Goal: Information Seeking & Learning: Learn about a topic

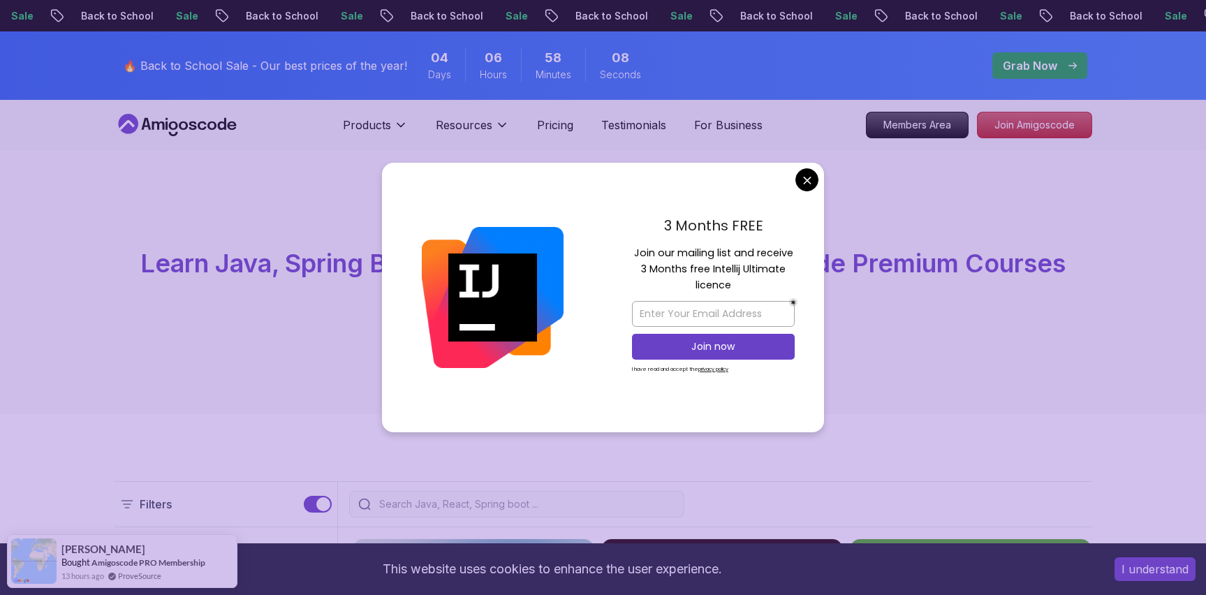
scroll to position [3, 0]
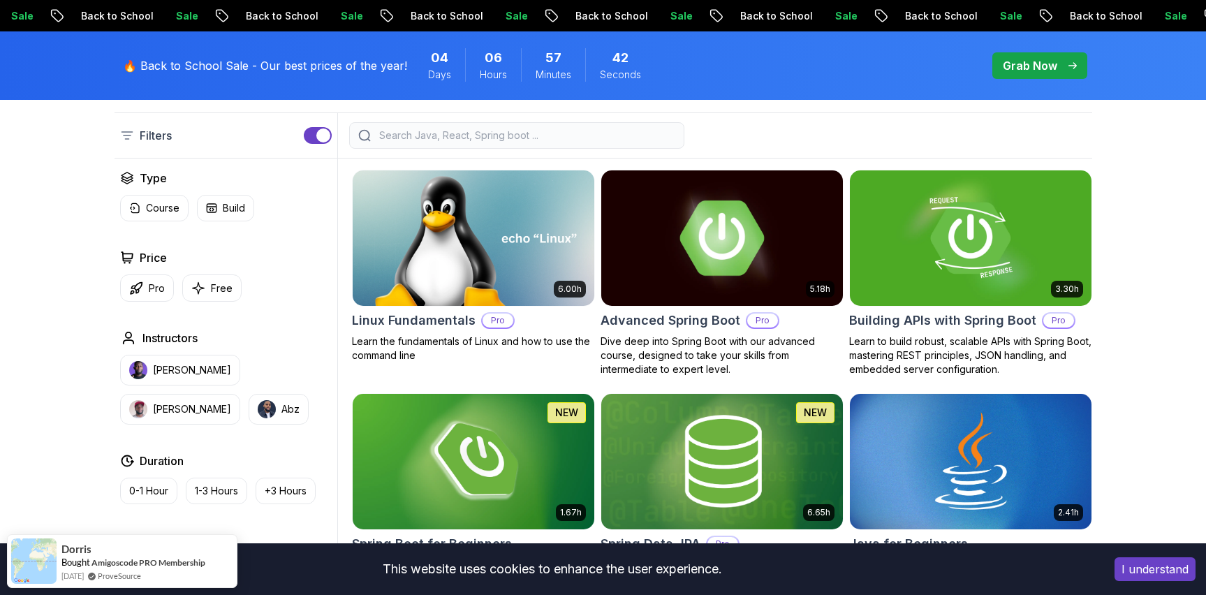
scroll to position [0, 0]
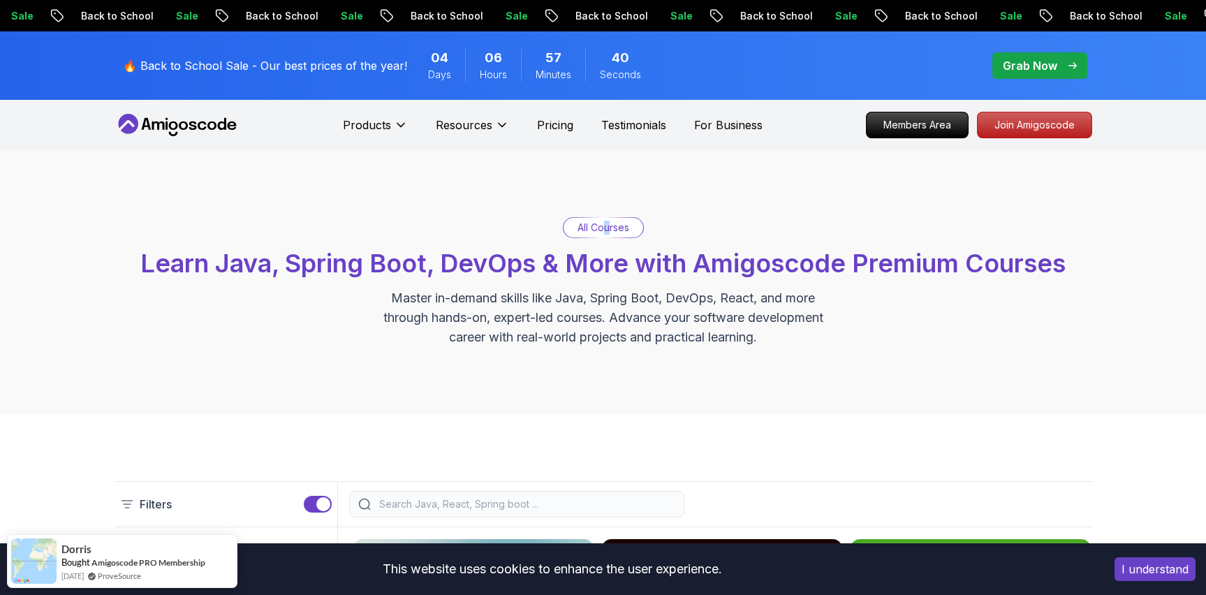
click at [606, 230] on p "All Courses" at bounding box center [604, 228] width 52 height 14
click at [622, 228] on p "All Courses" at bounding box center [604, 228] width 52 height 14
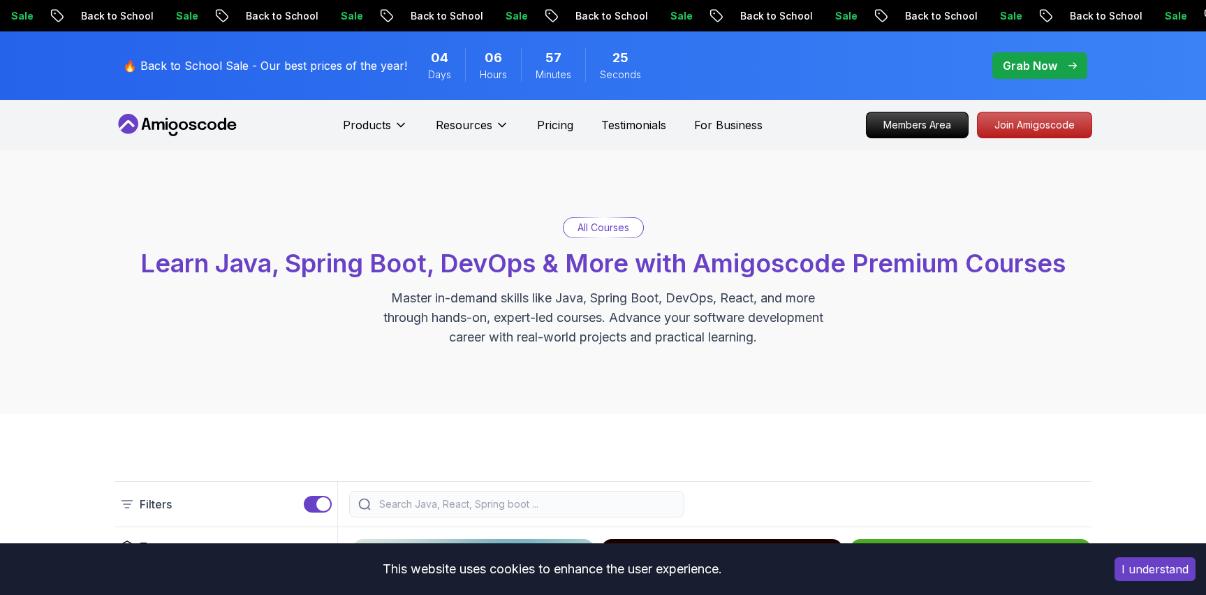
click at [544, 266] on span "Learn Java, Spring Boot, DevOps & More with Amigoscode Premium Courses" at bounding box center [603, 263] width 926 height 31
click at [615, 226] on p "All Courses" at bounding box center [604, 228] width 52 height 14
click at [595, 227] on p "All Courses" at bounding box center [604, 228] width 52 height 14
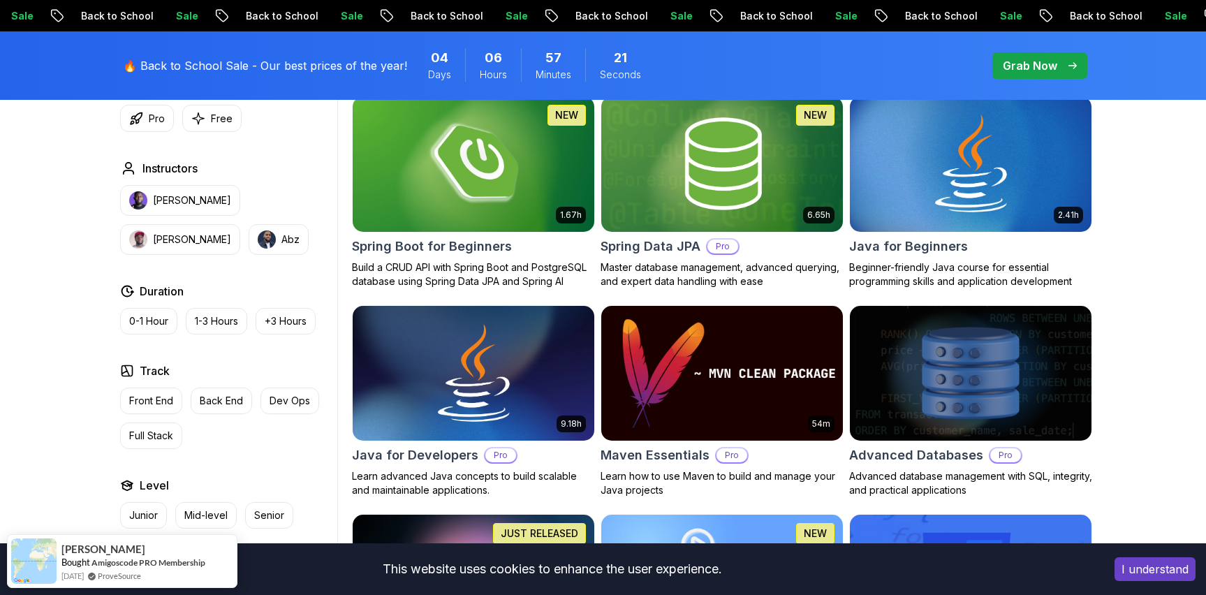
scroll to position [863, 0]
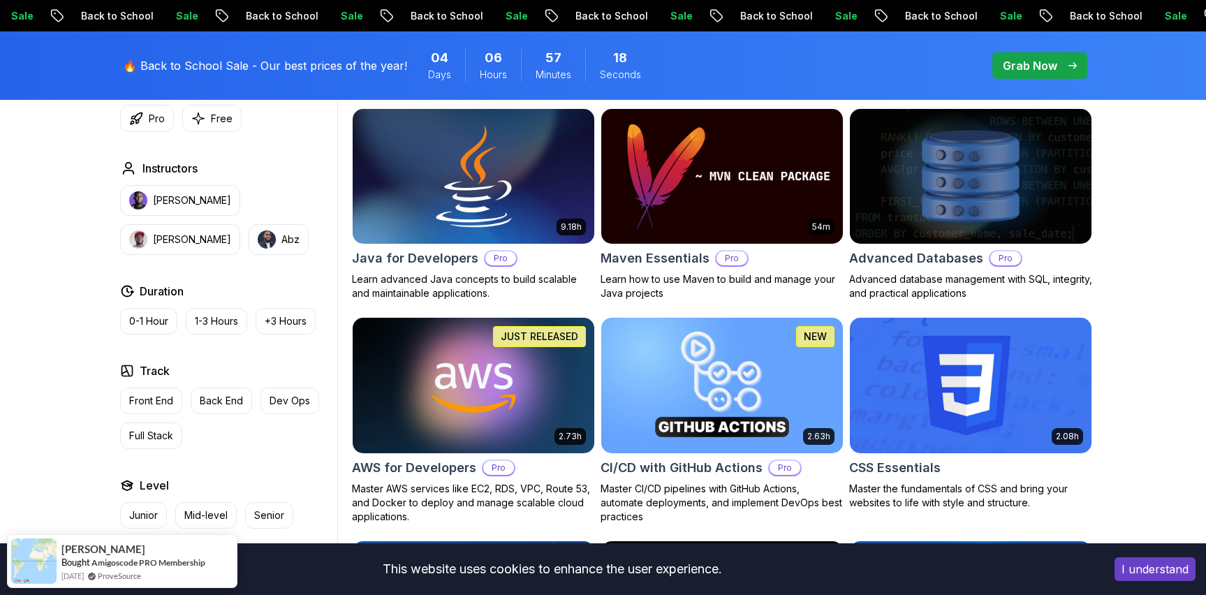
click at [444, 256] on h2 "Java for Developers" at bounding box center [415, 259] width 126 height 20
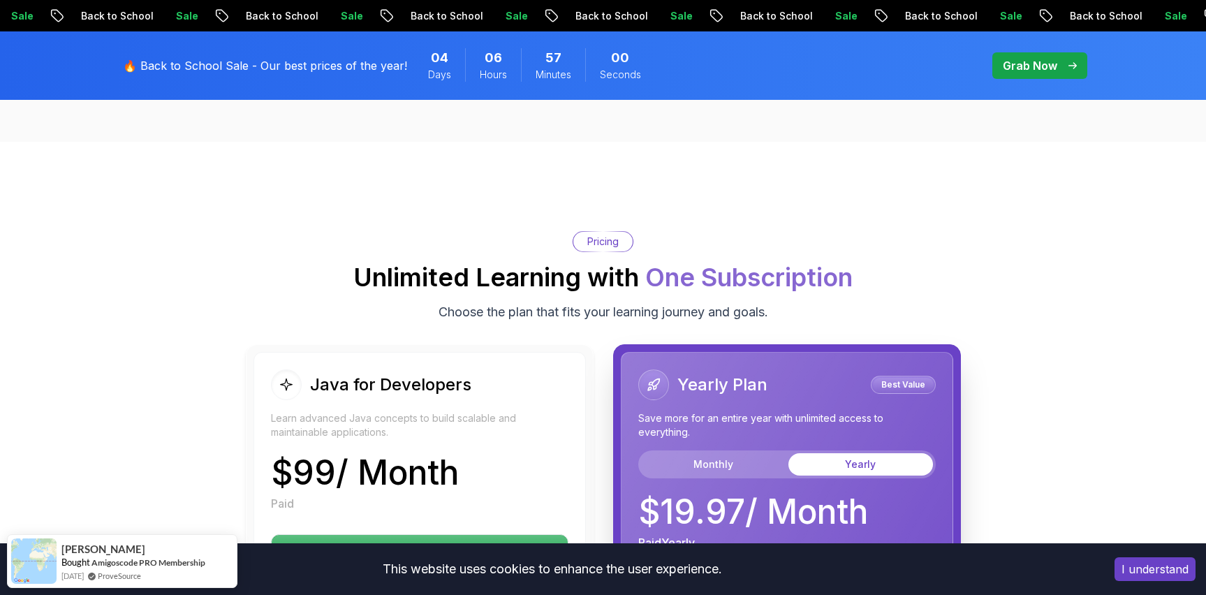
scroll to position [3228, 0]
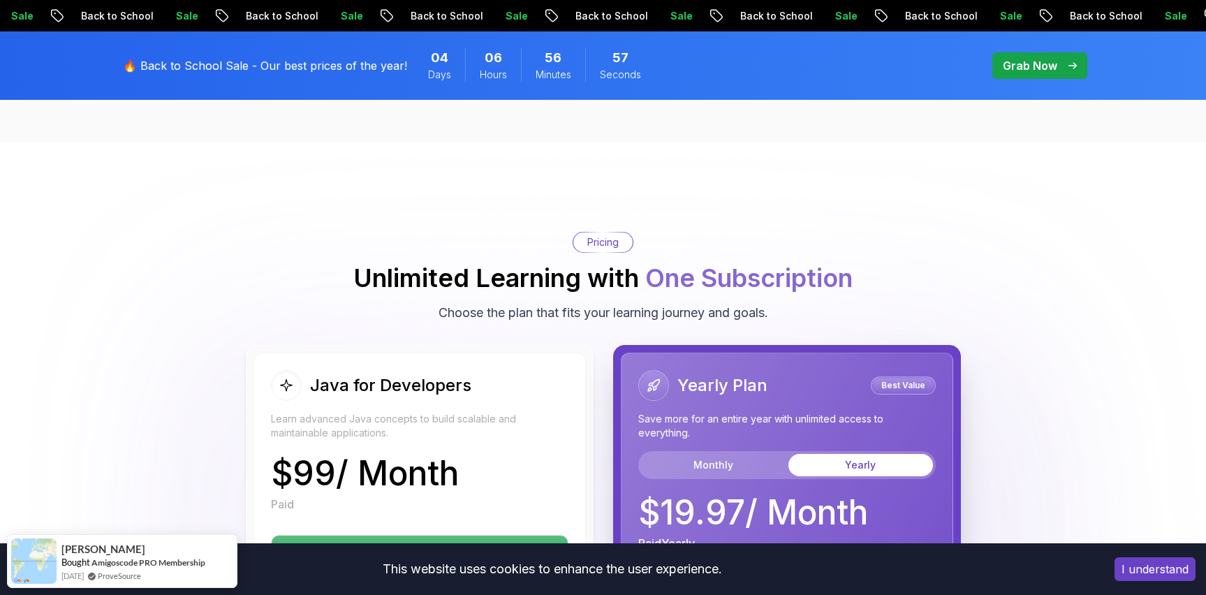
click at [719, 472] on div "Yearly Plan Best Value Save more for an entire year with unlimited access to ev…" at bounding box center [787, 461] width 298 height 182
click at [710, 454] on button "Monthly" at bounding box center [713, 465] width 145 height 22
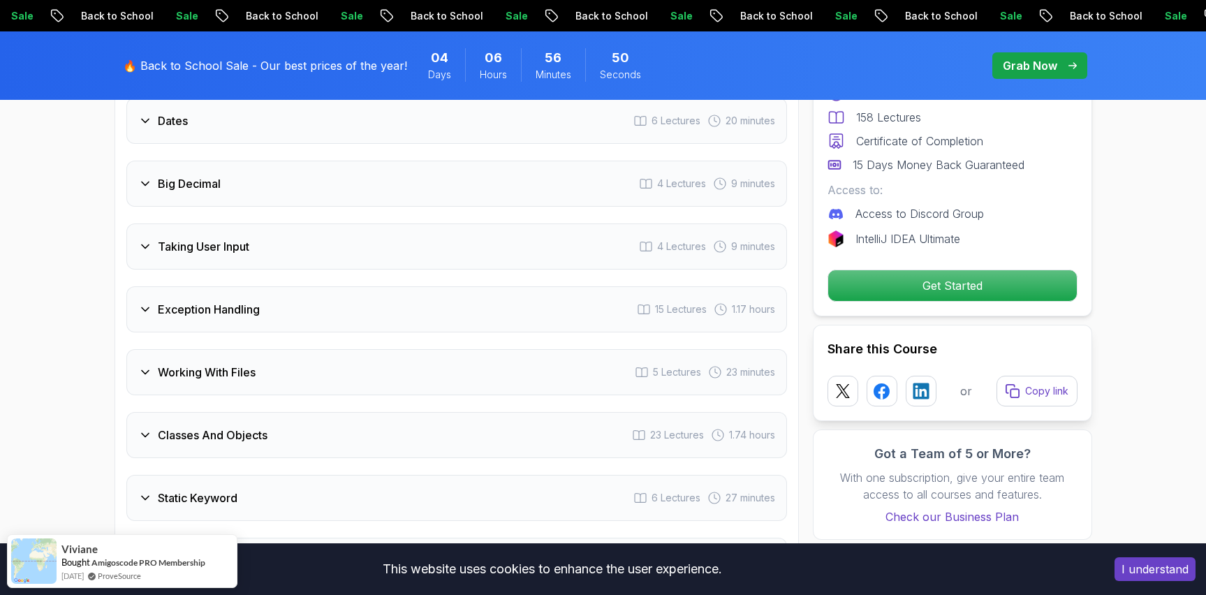
scroll to position [2388, 0]
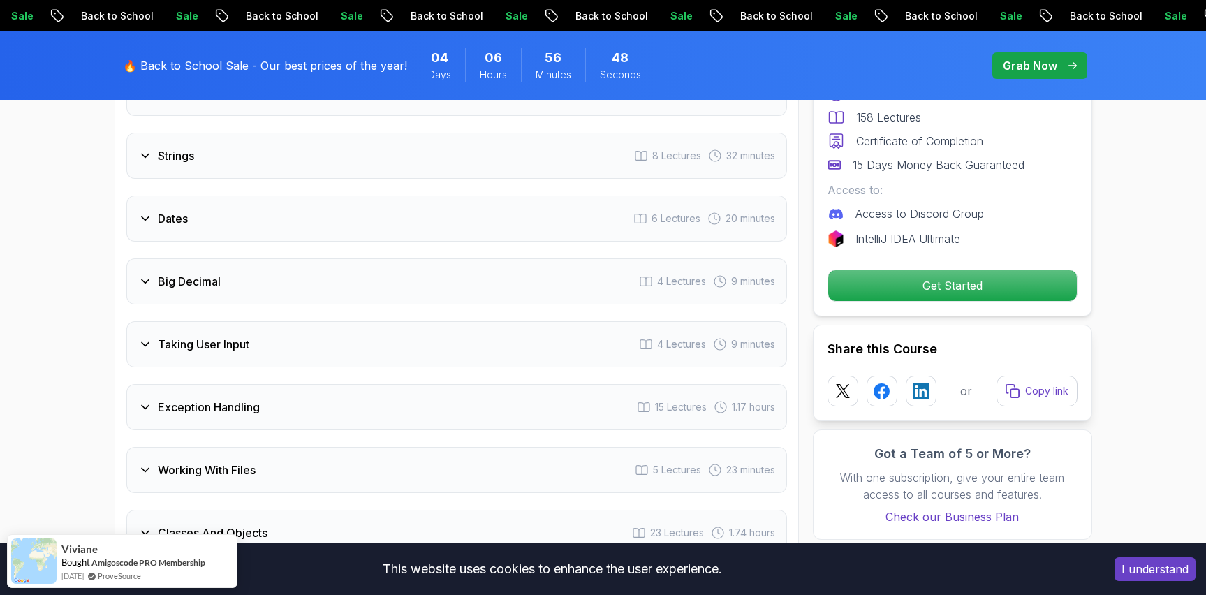
click at [361, 321] on div "Taking User Input 4 Lectures 9 minutes" at bounding box center [456, 344] width 661 height 46
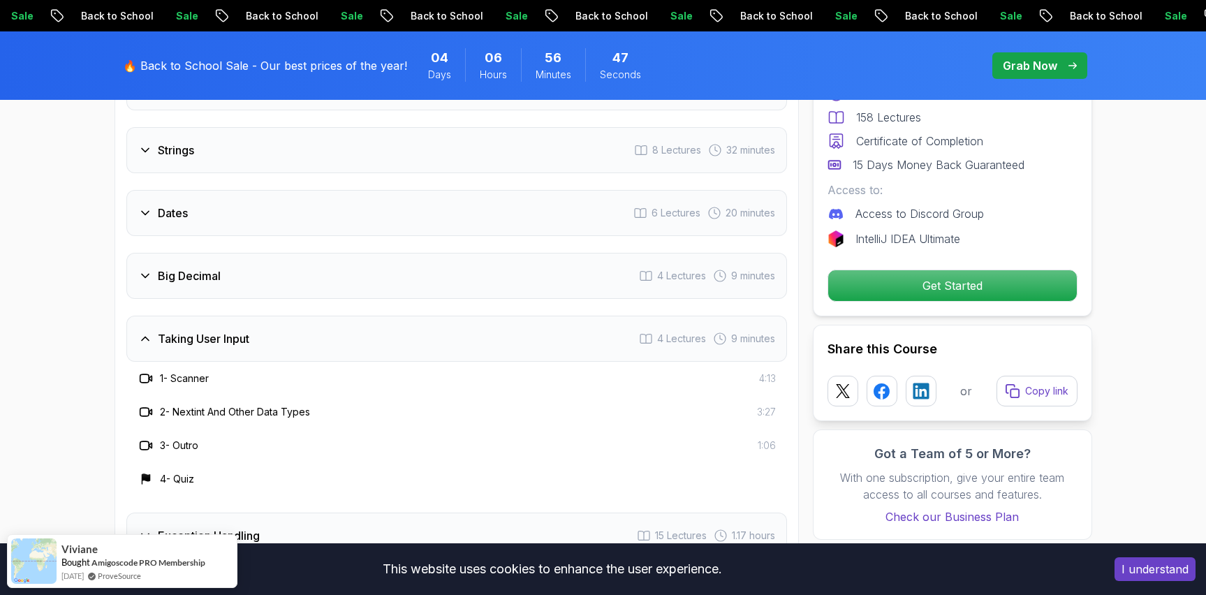
scroll to position [2511, 0]
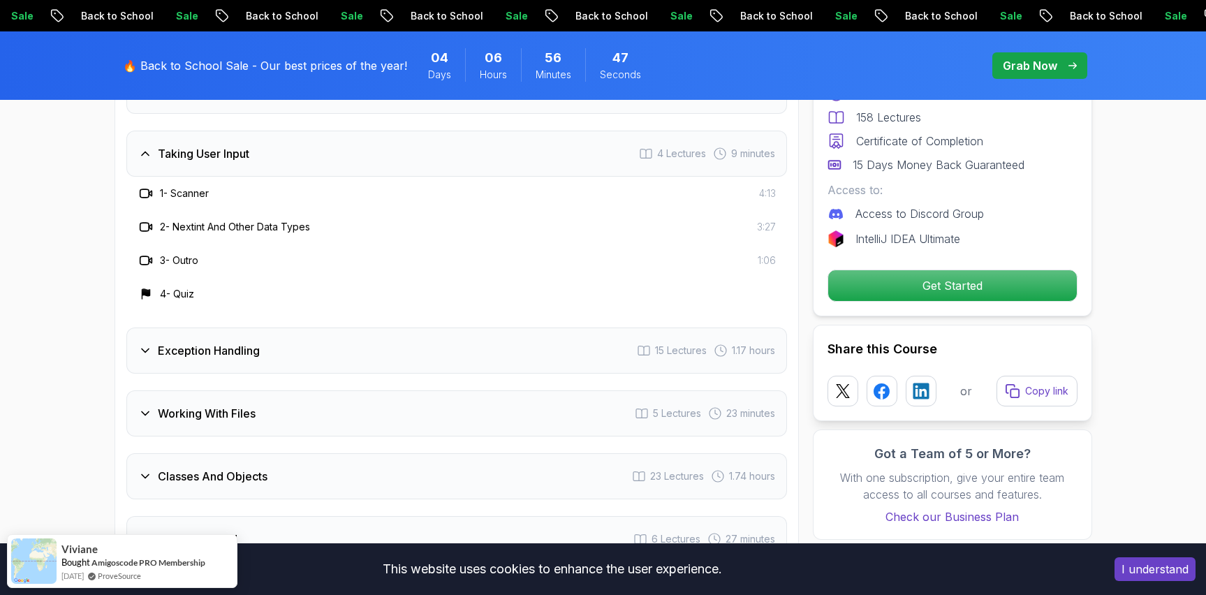
click at [376, 330] on div "Exception Handling 15 Lectures 1.17 hours" at bounding box center [456, 351] width 661 height 46
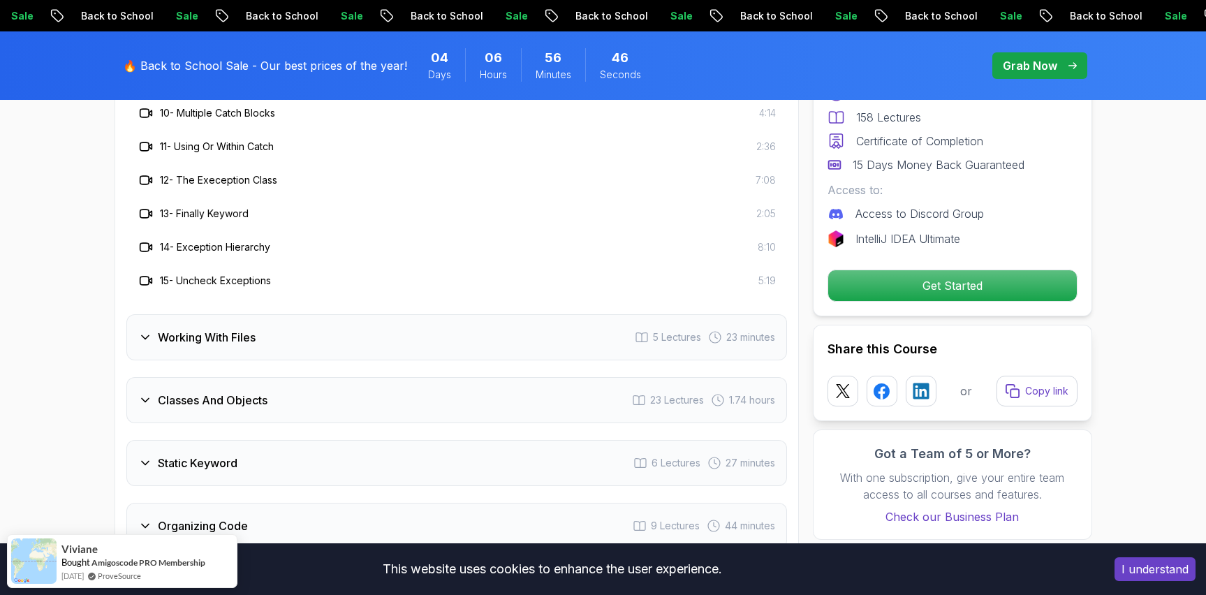
scroll to position [2965, 0]
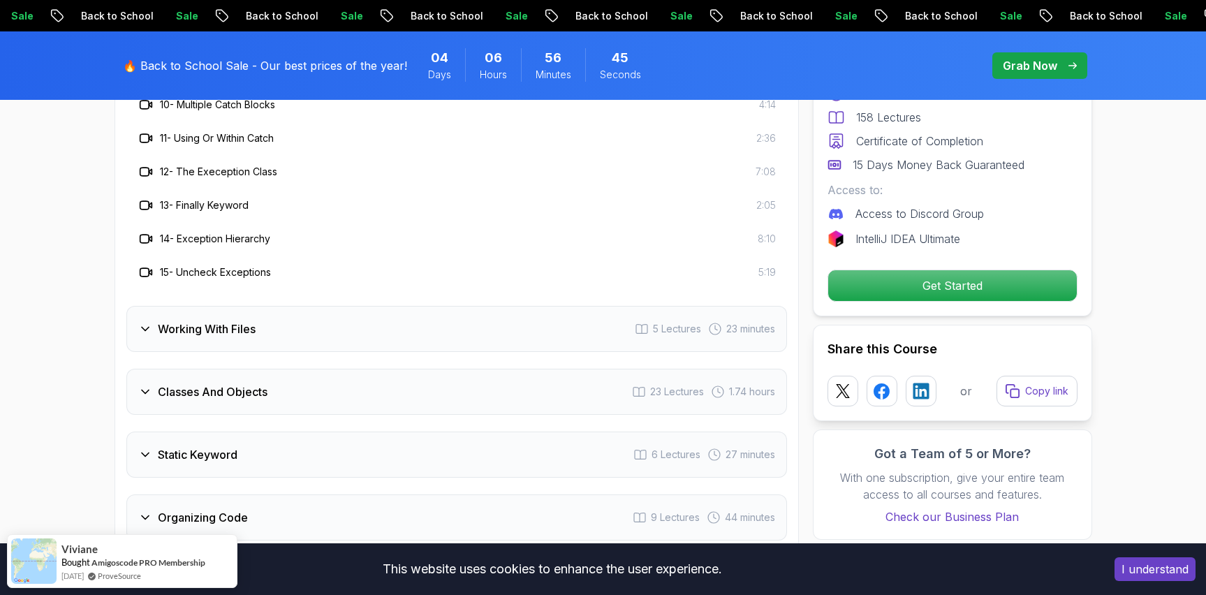
click at [405, 307] on div "Working With Files 5 Lectures 23 minutes" at bounding box center [456, 329] width 661 height 46
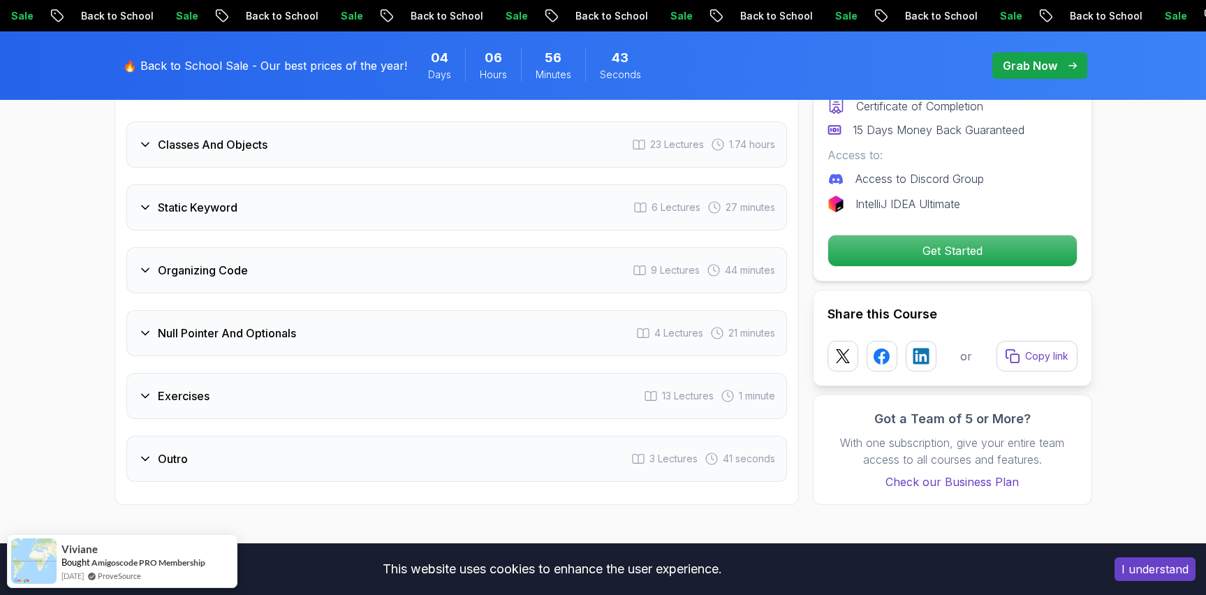
scroll to position [2689, 0]
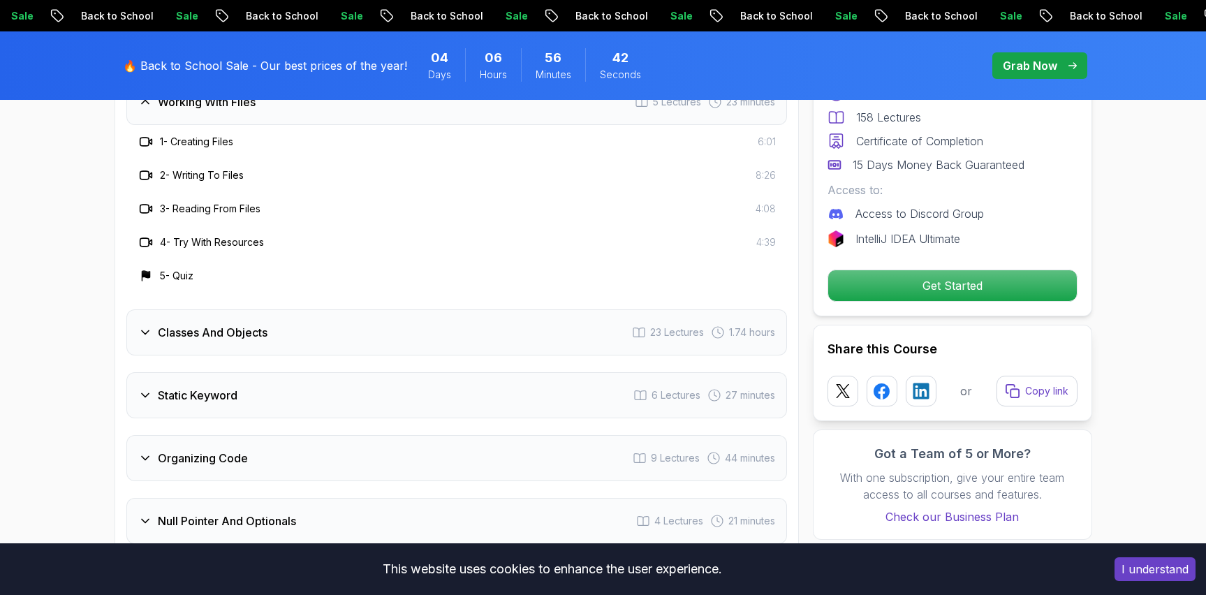
click at [369, 498] on div "Null Pointer And Optionals 4 Lectures 21 minutes" at bounding box center [456, 521] width 661 height 46
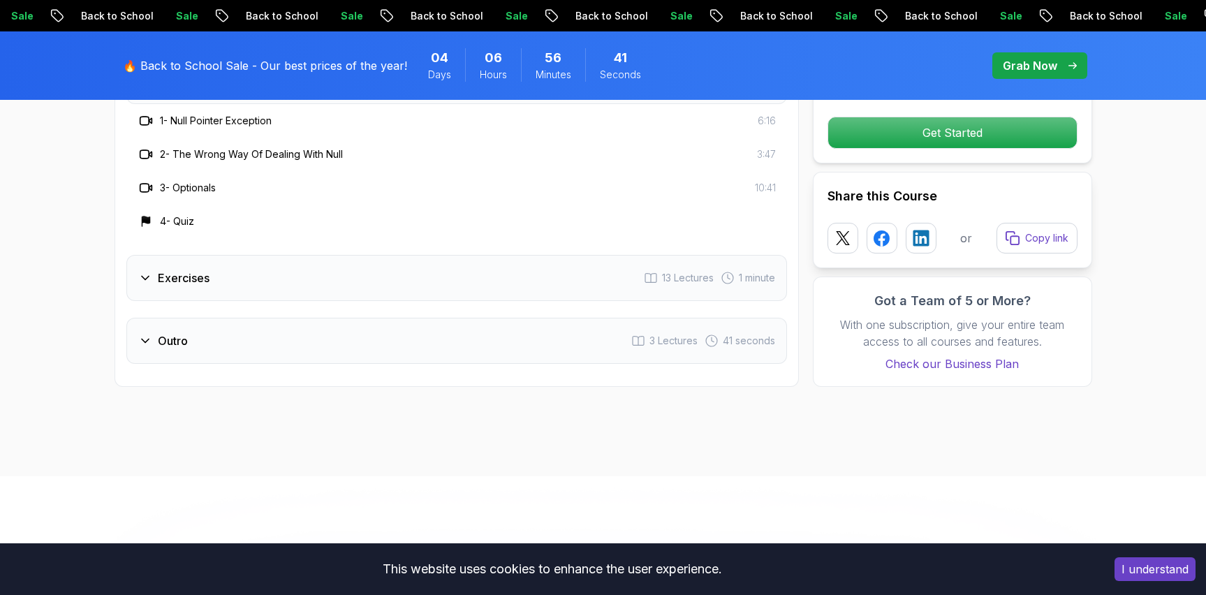
scroll to position [2695, 0]
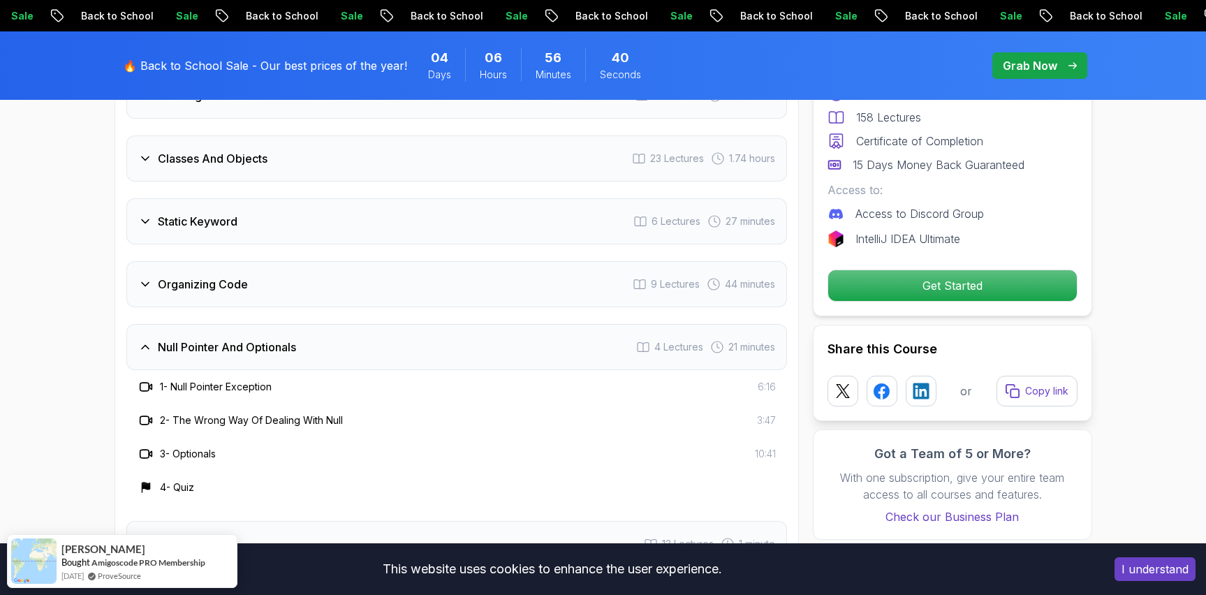
click at [370, 526] on div "Exercises 13 Lectures 1 minute" at bounding box center [456, 544] width 661 height 46
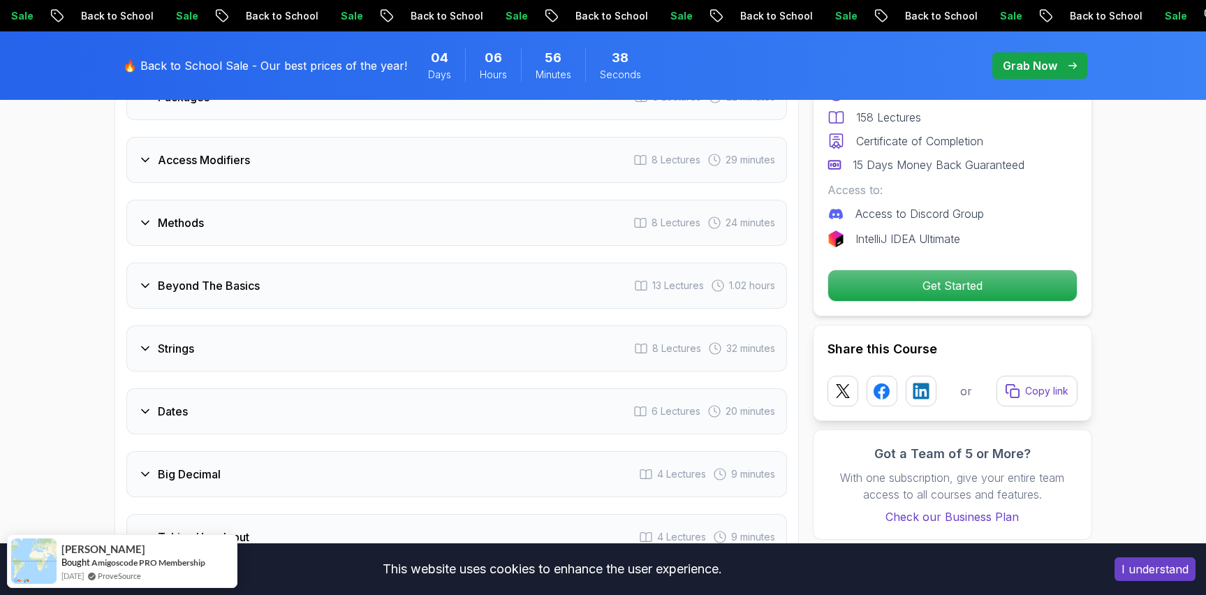
scroll to position [1958, 0]
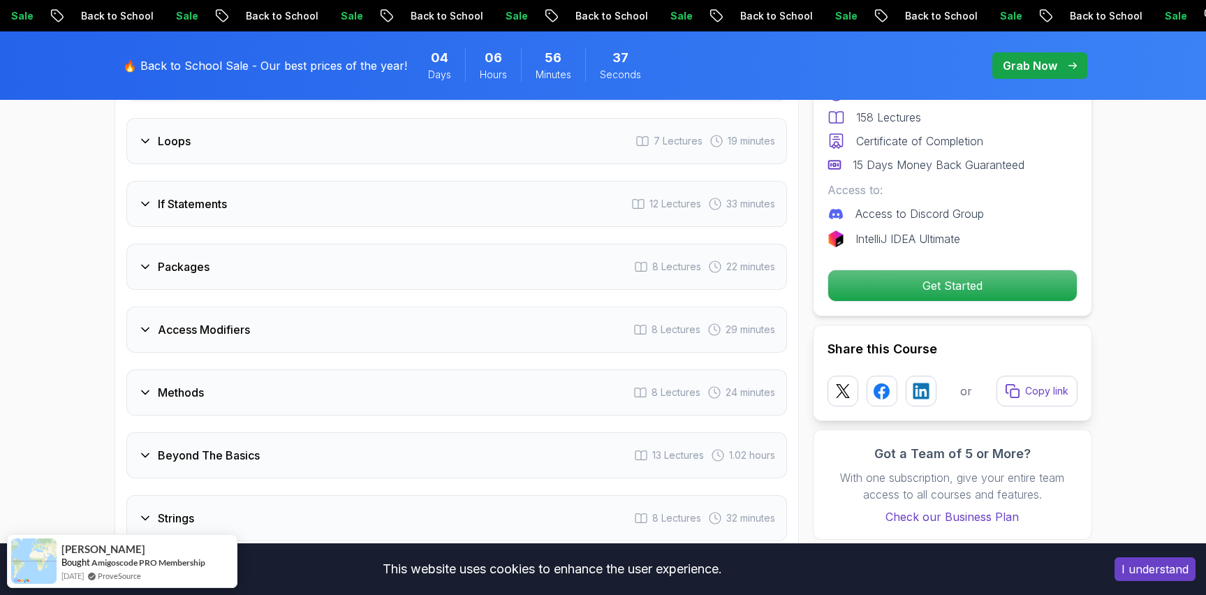
click at [297, 247] on div "Packages 8 Lectures 22 minutes" at bounding box center [456, 267] width 661 height 46
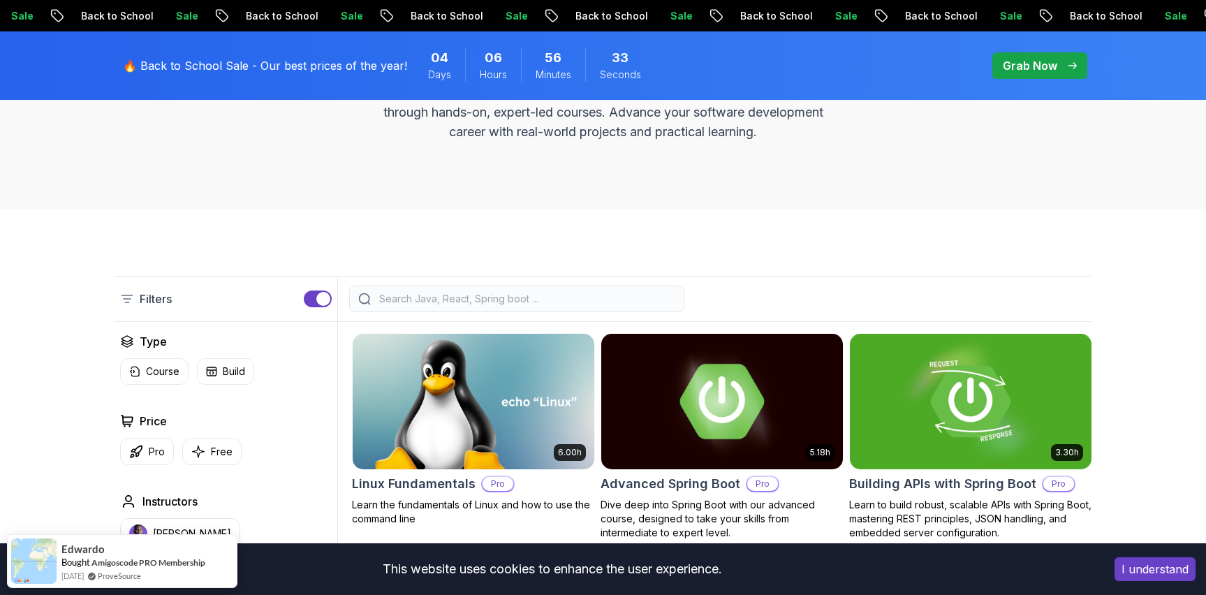
scroll to position [279, 0]
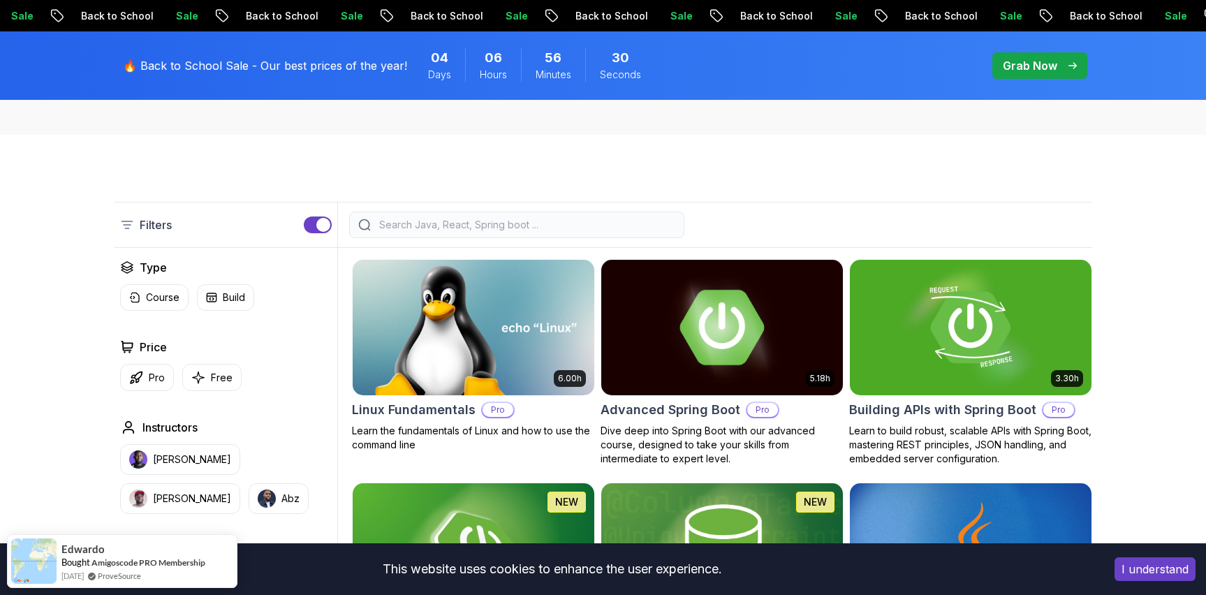
click at [722, 327] on img at bounding box center [722, 327] width 254 height 142
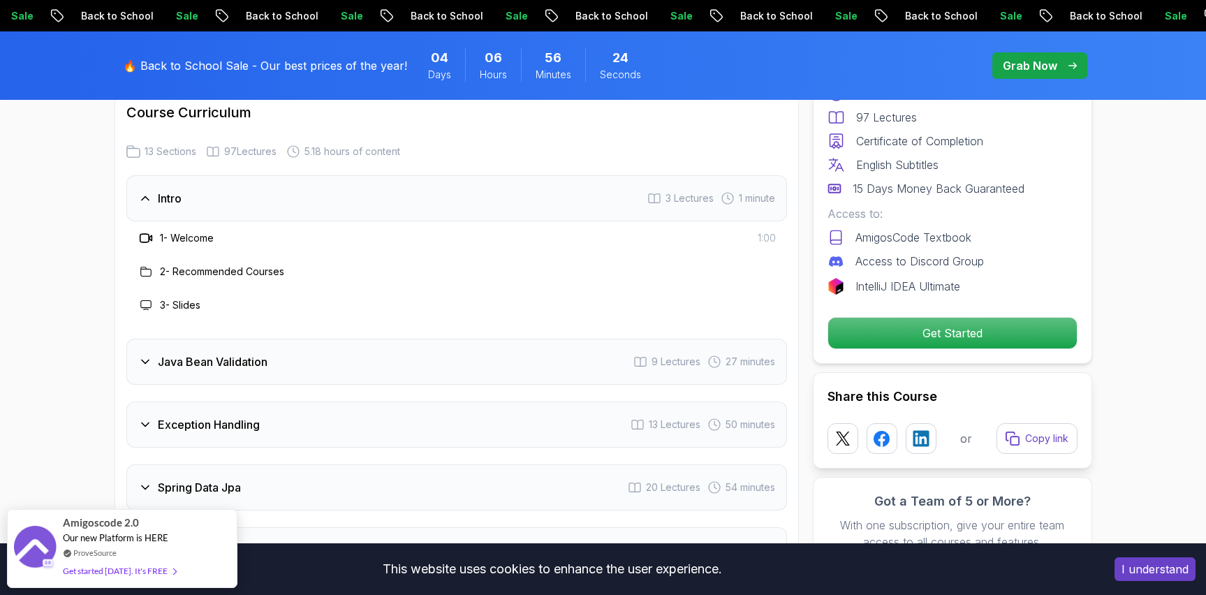
scroll to position [1928, 0]
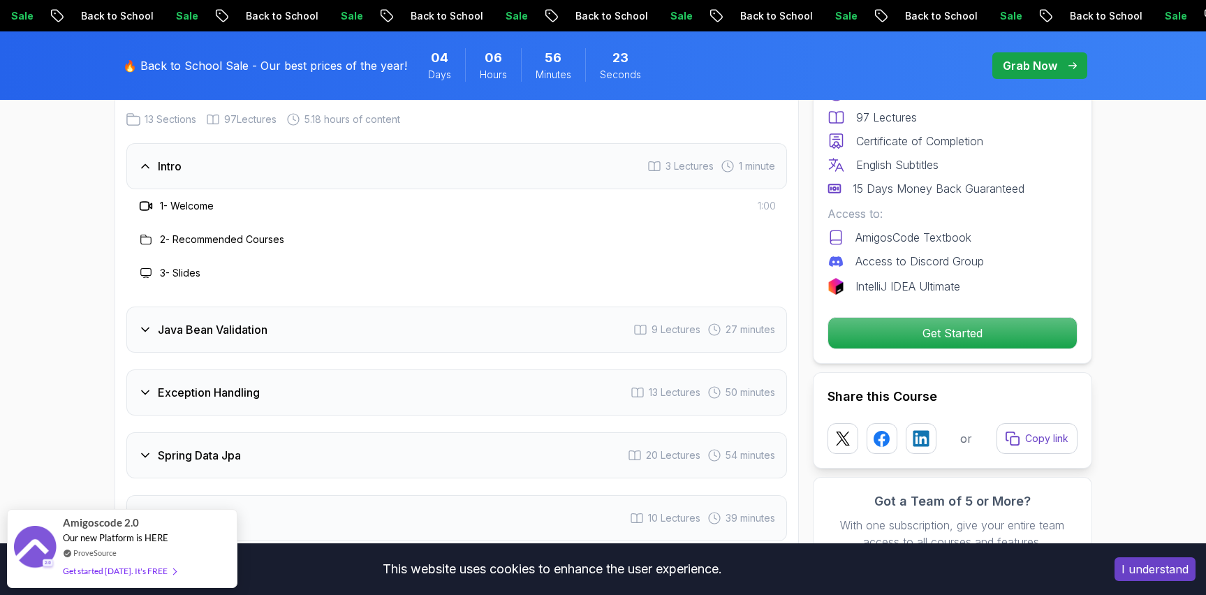
click at [360, 307] on div "Java Bean Validation 9 Lectures 27 minutes" at bounding box center [456, 330] width 661 height 46
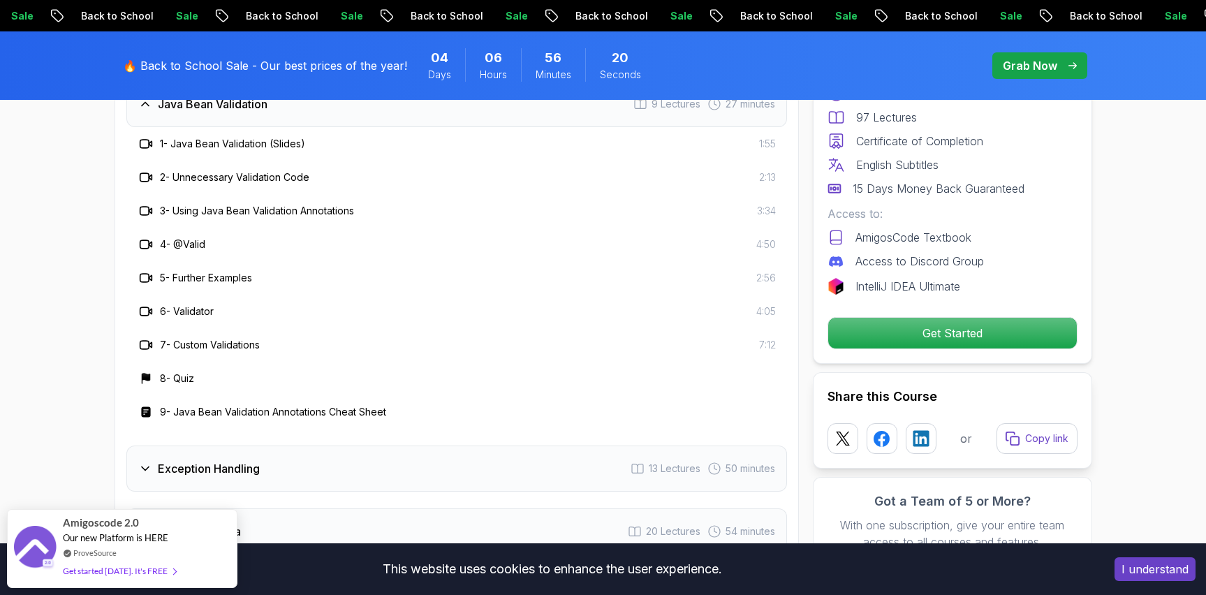
scroll to position [2082, 0]
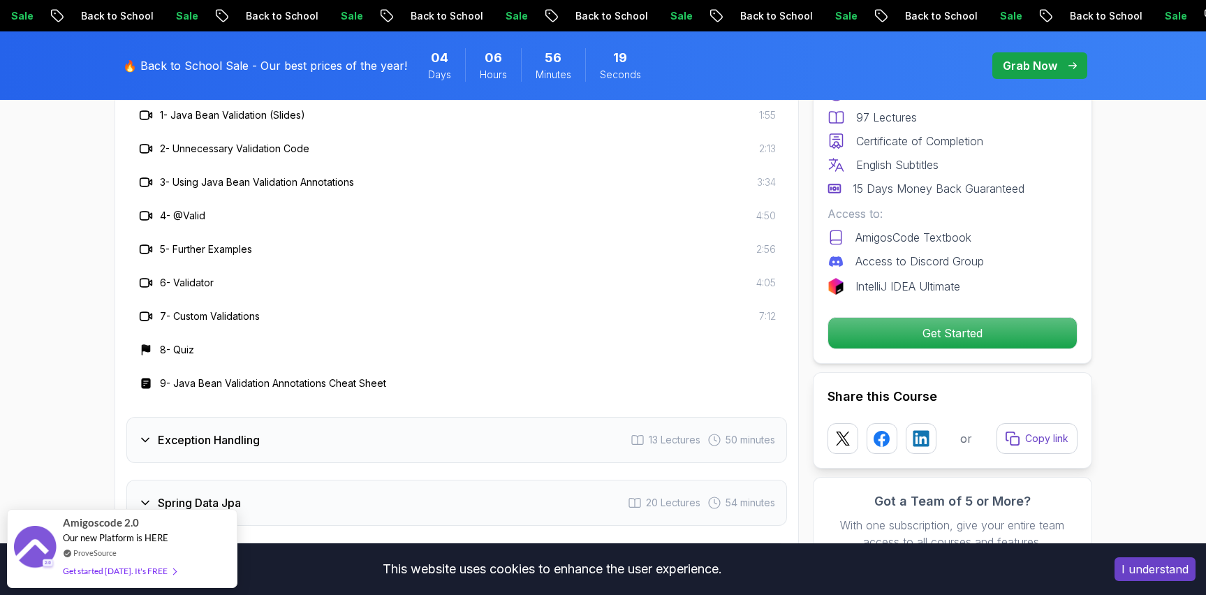
click at [294, 417] on div "Exception Handling 13 Lectures 50 minutes" at bounding box center [456, 440] width 661 height 46
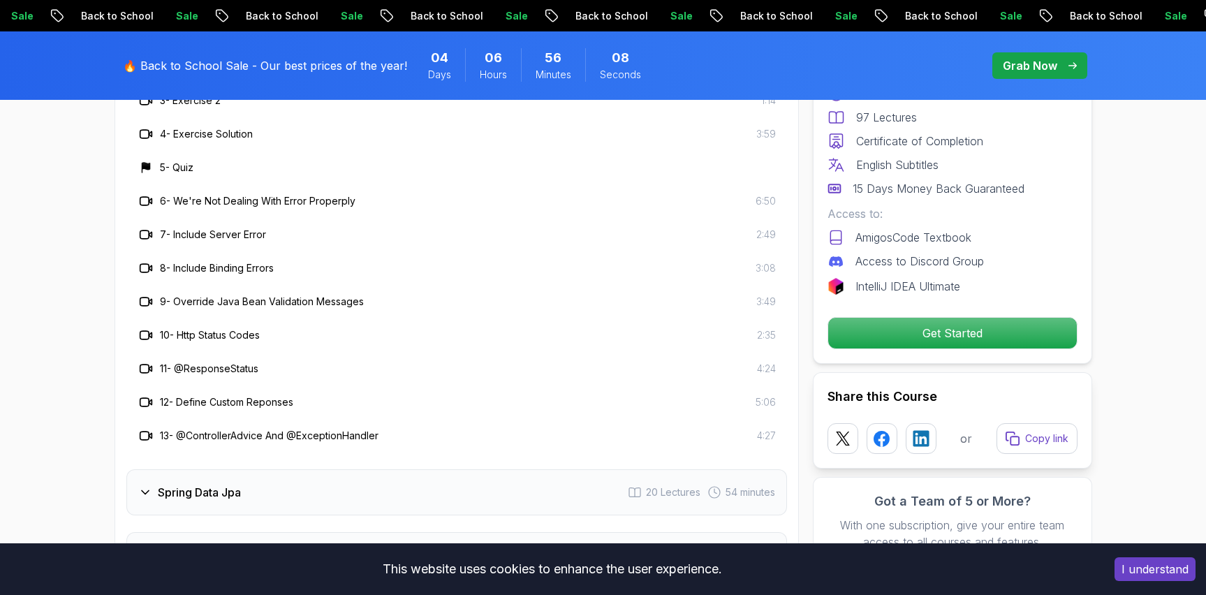
scroll to position [2405, 0]
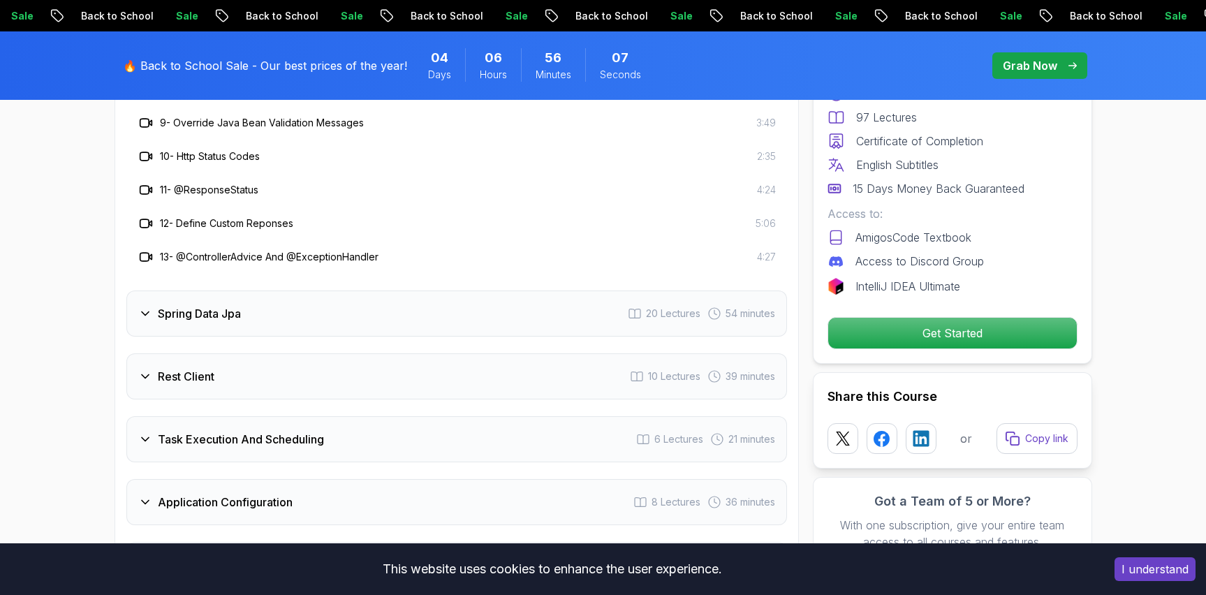
click at [358, 291] on div "Spring Data Jpa 20 Lectures 54 minutes" at bounding box center [456, 314] width 661 height 46
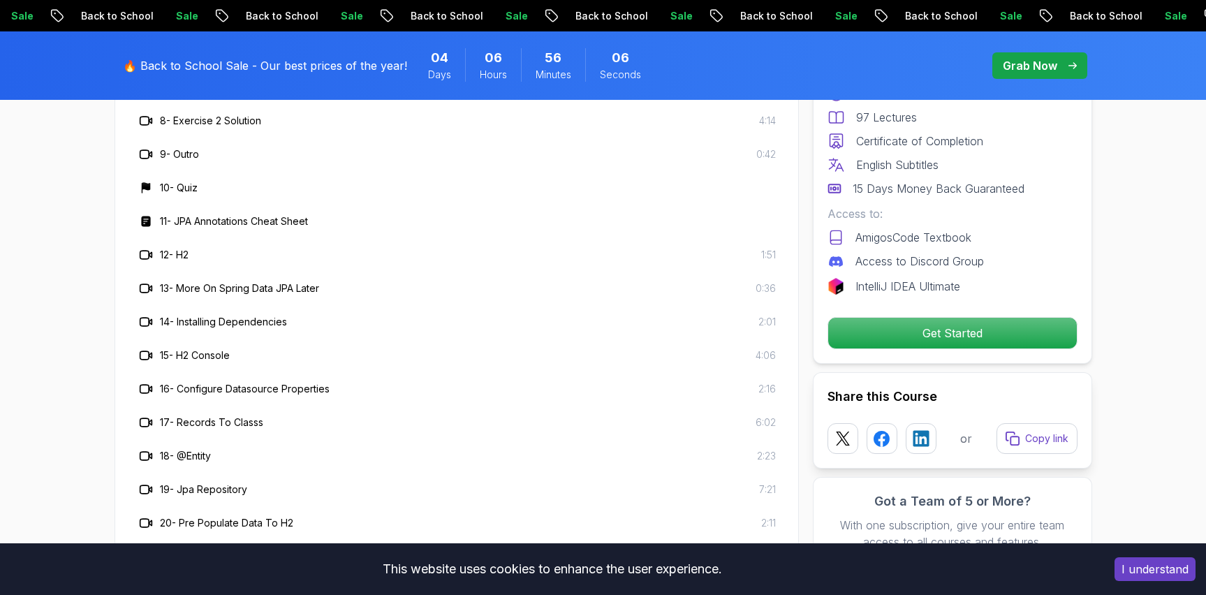
scroll to position [2733, 0]
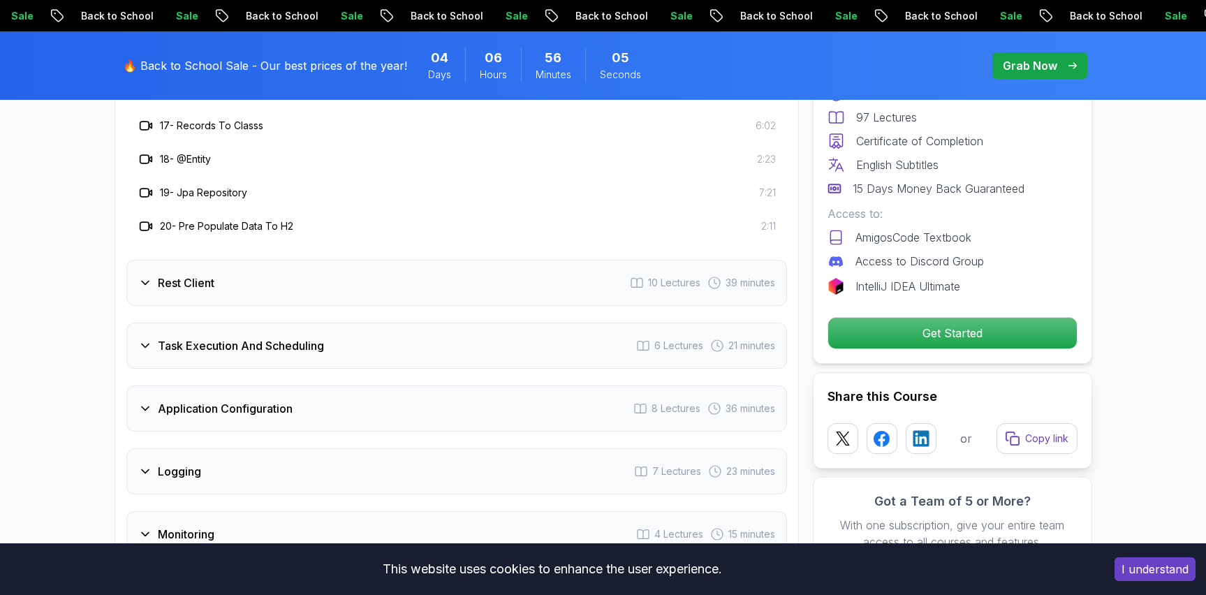
click at [323, 260] on div "Rest Client 10 Lectures 39 minutes" at bounding box center [456, 283] width 661 height 46
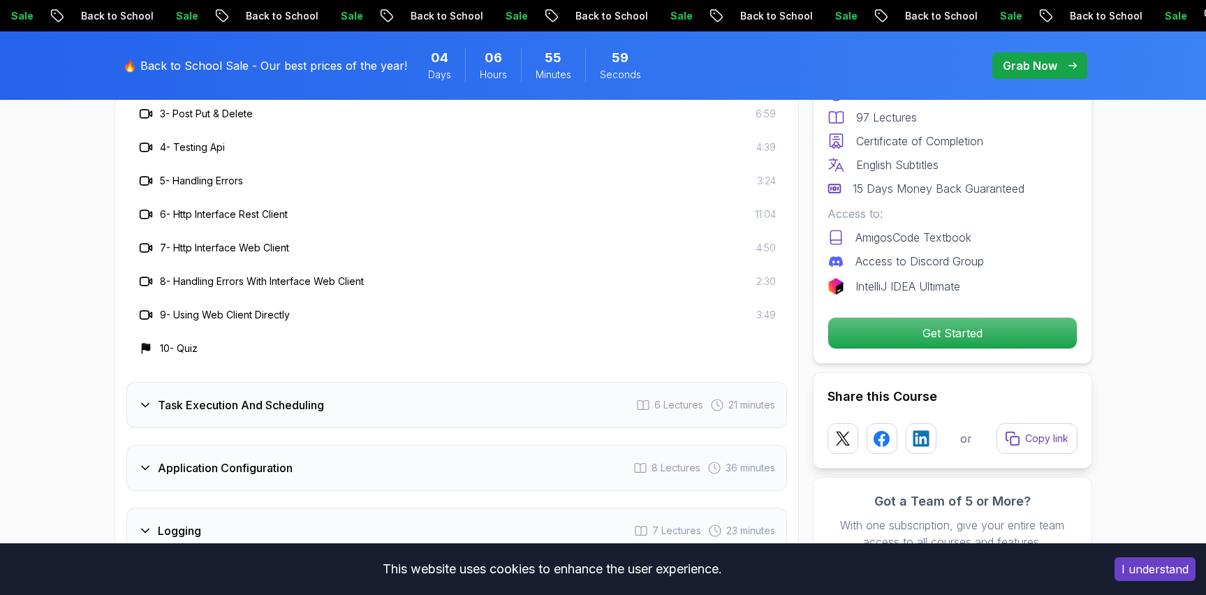
scroll to position [2367, 0]
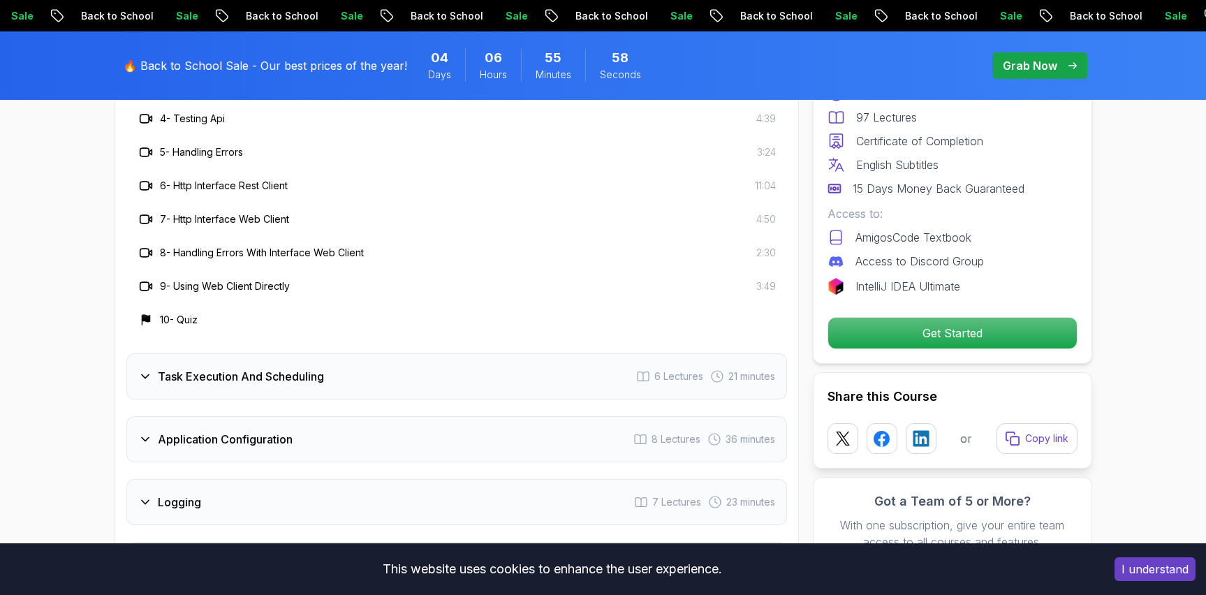
click at [298, 368] on h3 "Task Execution And Scheduling" at bounding box center [241, 376] width 166 height 17
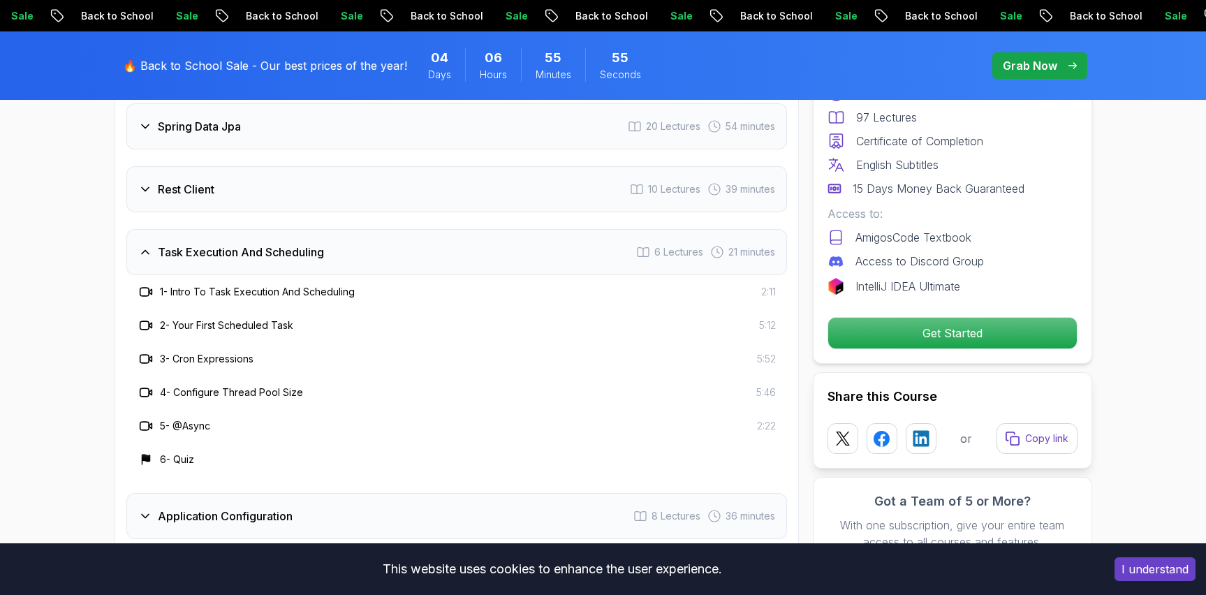
scroll to position [2154, 0]
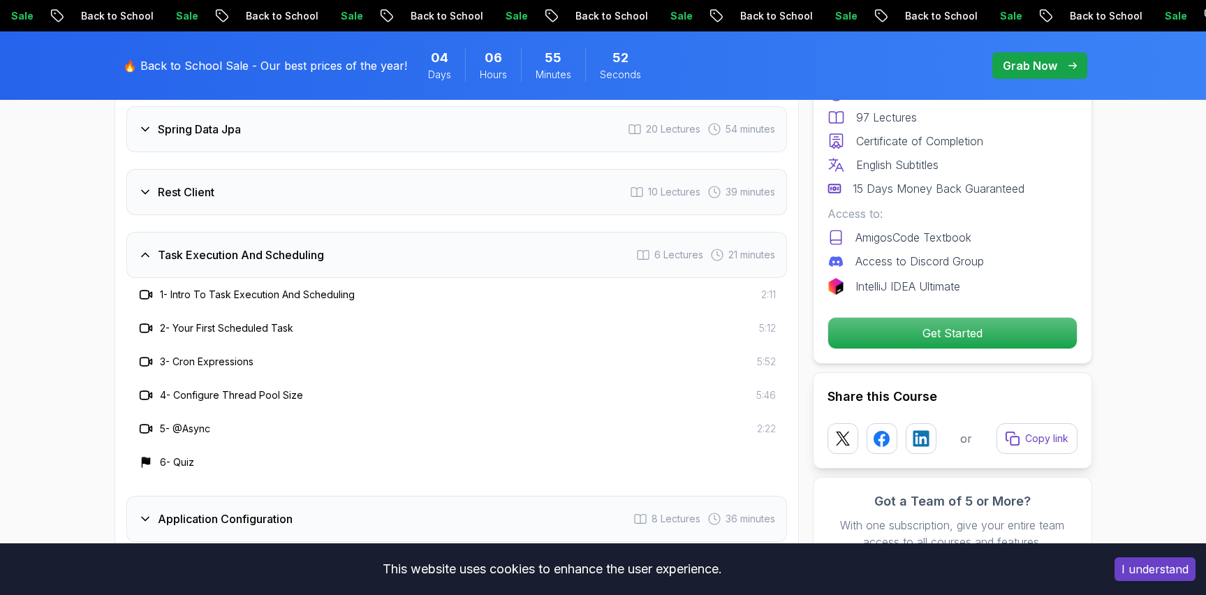
click at [189, 422] on h3 "5 - @Async" at bounding box center [185, 429] width 50 height 14
click at [270, 496] on div "Application Configuration 8 Lectures 36 minutes" at bounding box center [456, 519] width 661 height 46
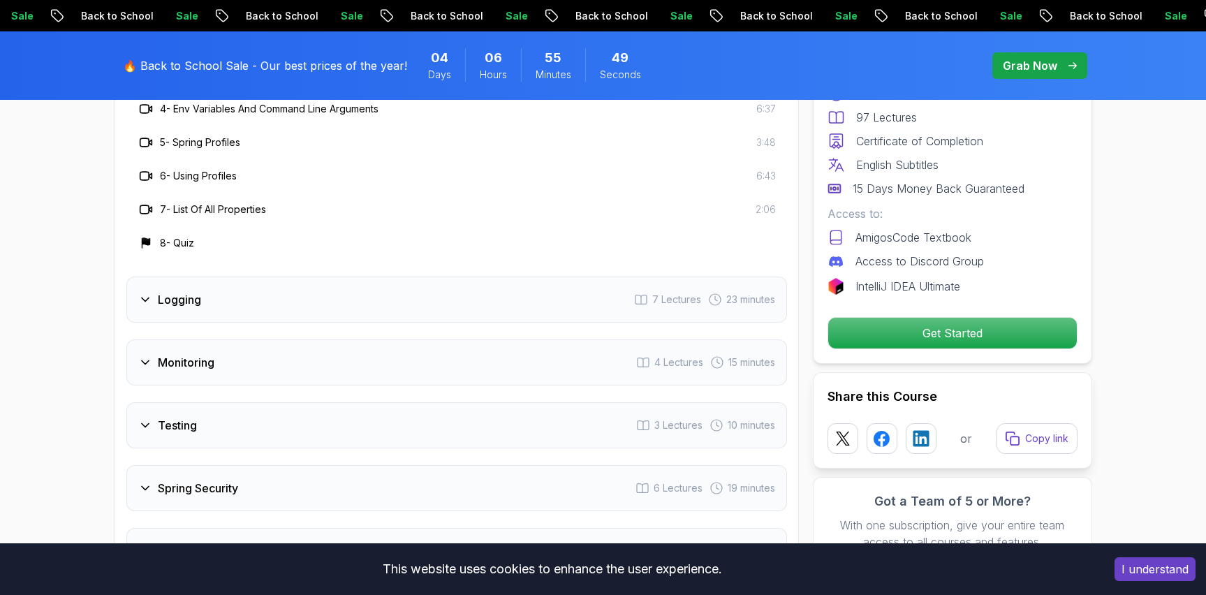
scroll to position [2498, 0]
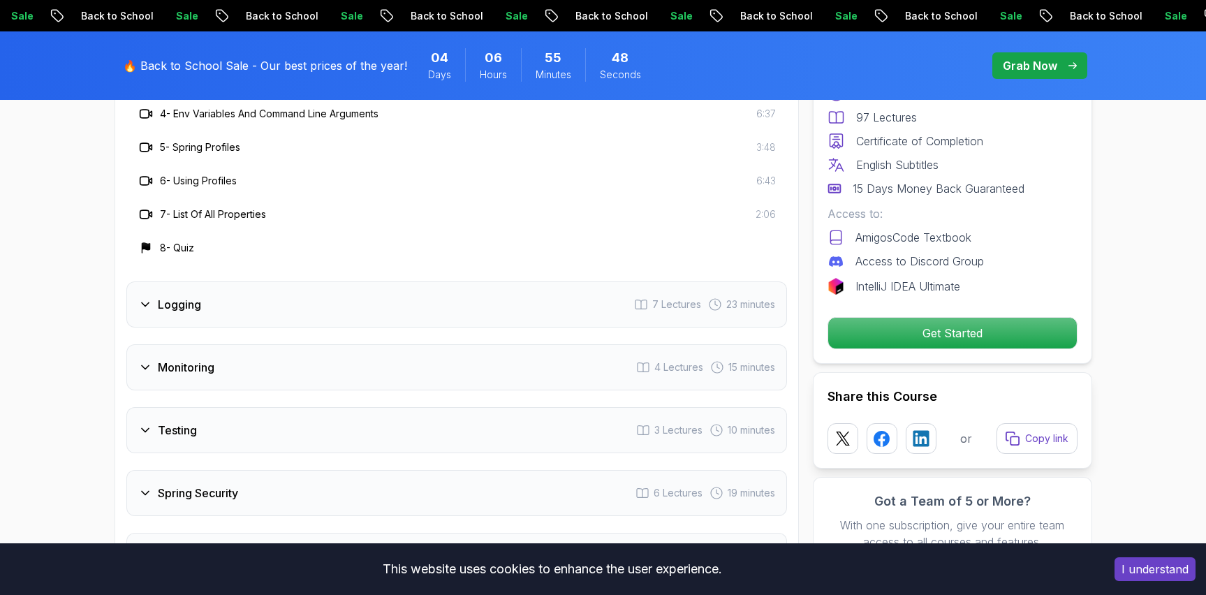
click at [294, 283] on div "Logging 7 Lectures 23 minutes" at bounding box center [456, 305] width 661 height 46
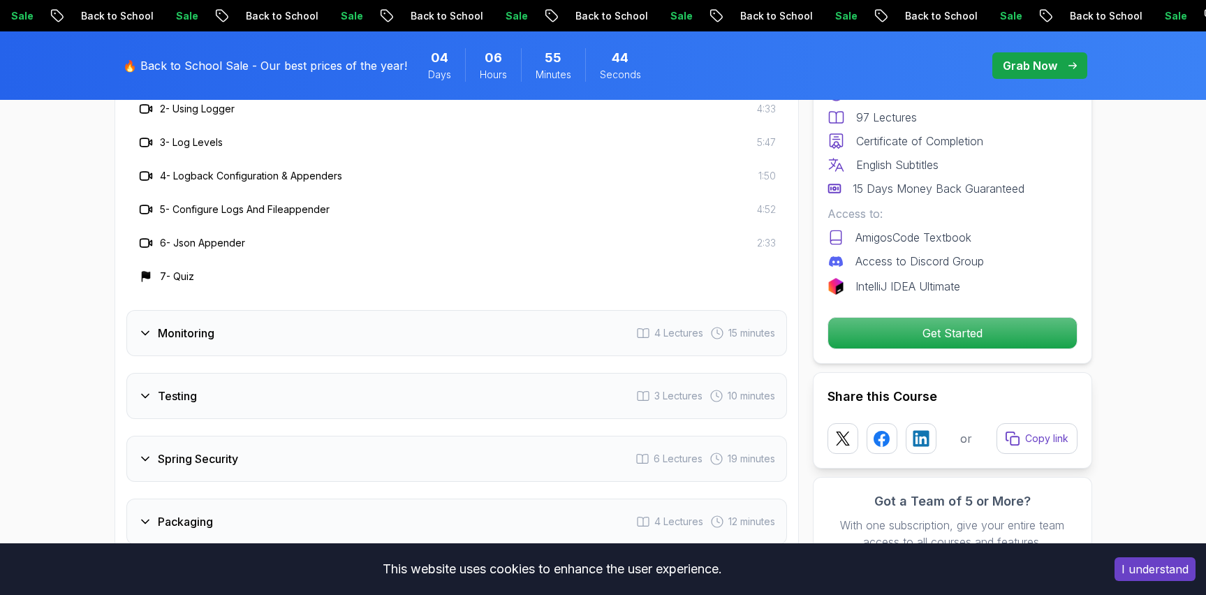
scroll to position [2568, 0]
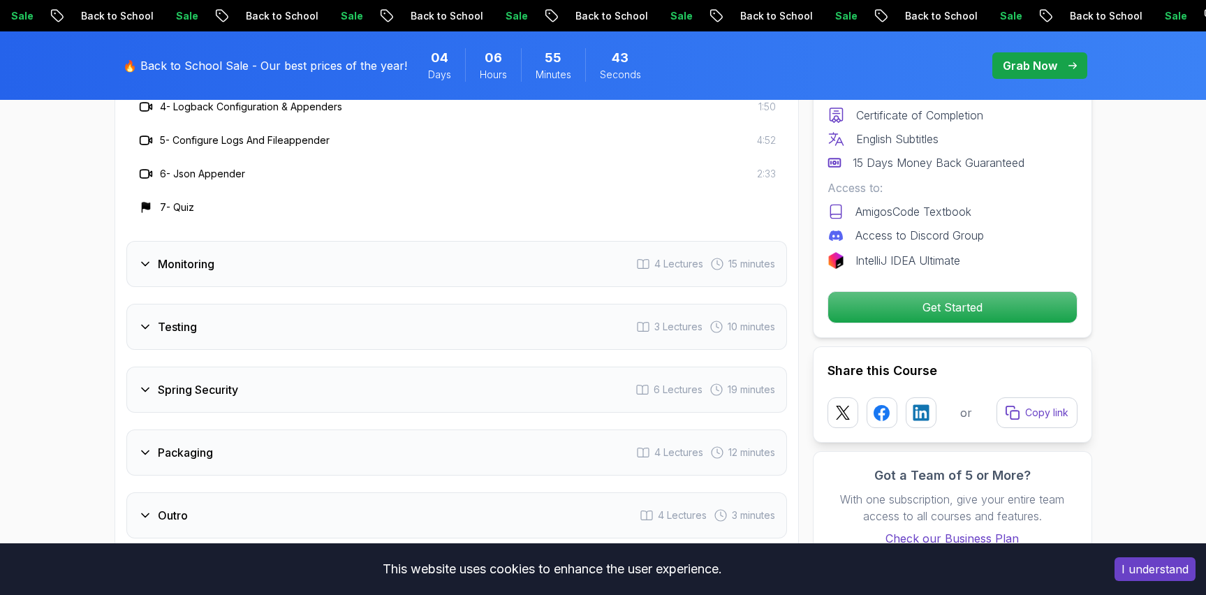
click at [305, 241] on div "Monitoring 4 Lectures 15 minutes" at bounding box center [456, 264] width 661 height 46
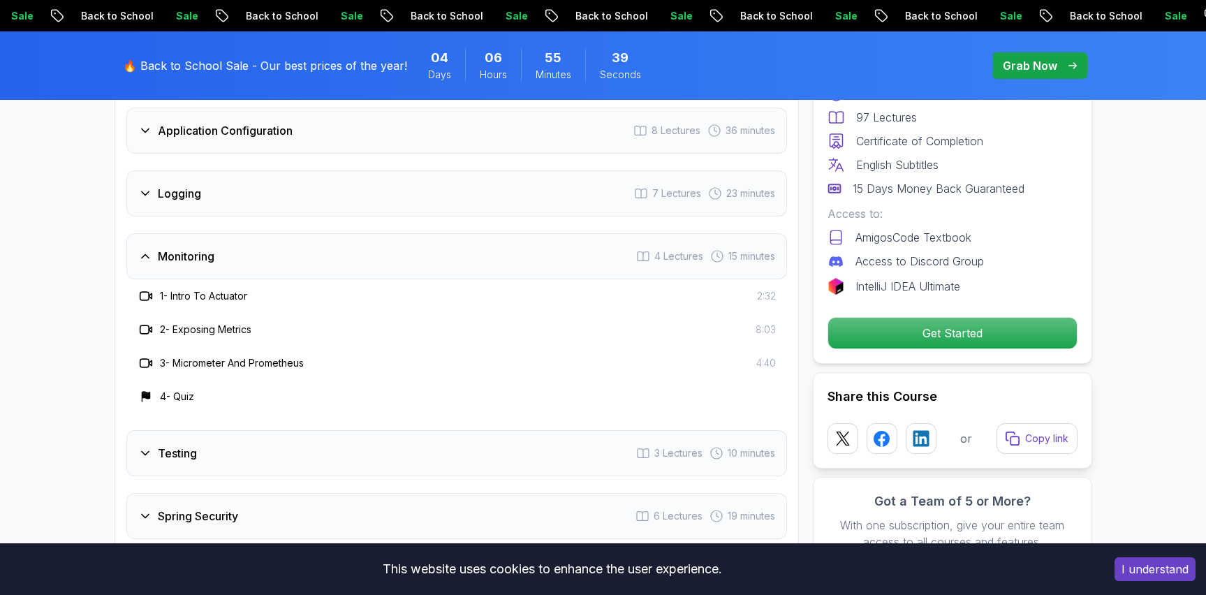
scroll to position [2663, 0]
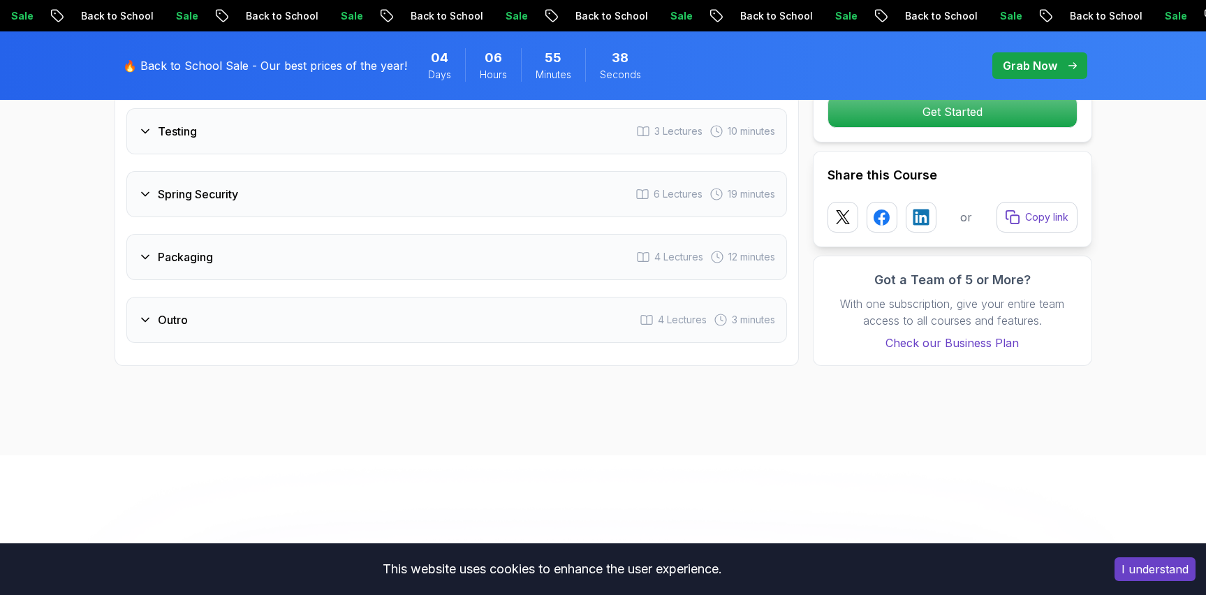
click at [249, 171] on div "Spring Security 6 Lectures 19 minutes" at bounding box center [456, 194] width 661 height 46
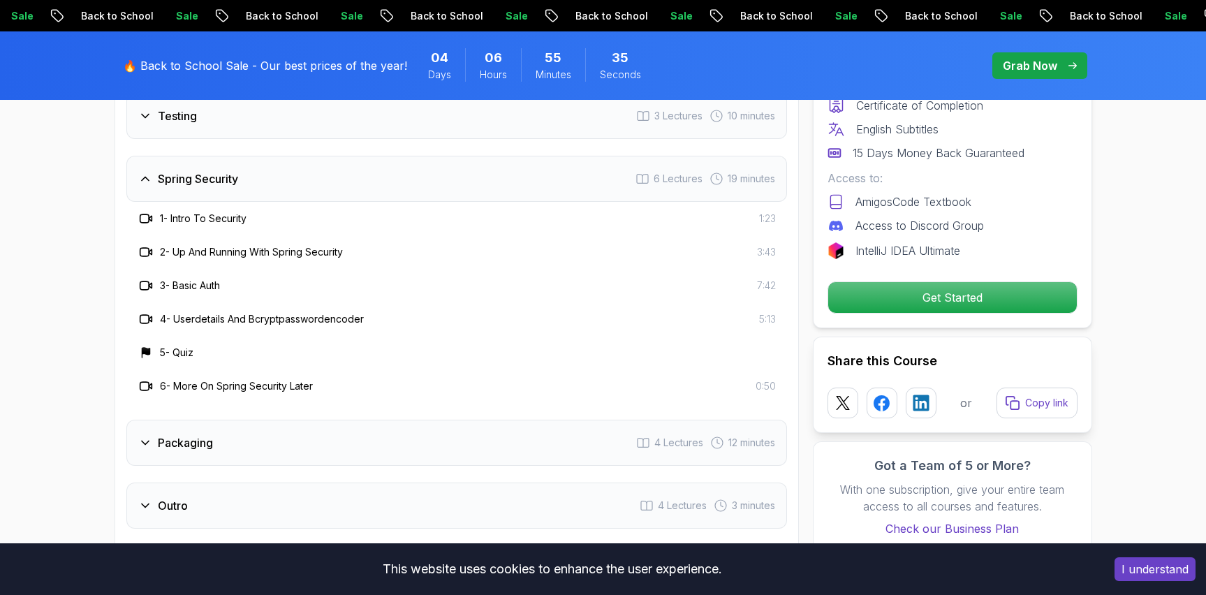
scroll to position [2798, 0]
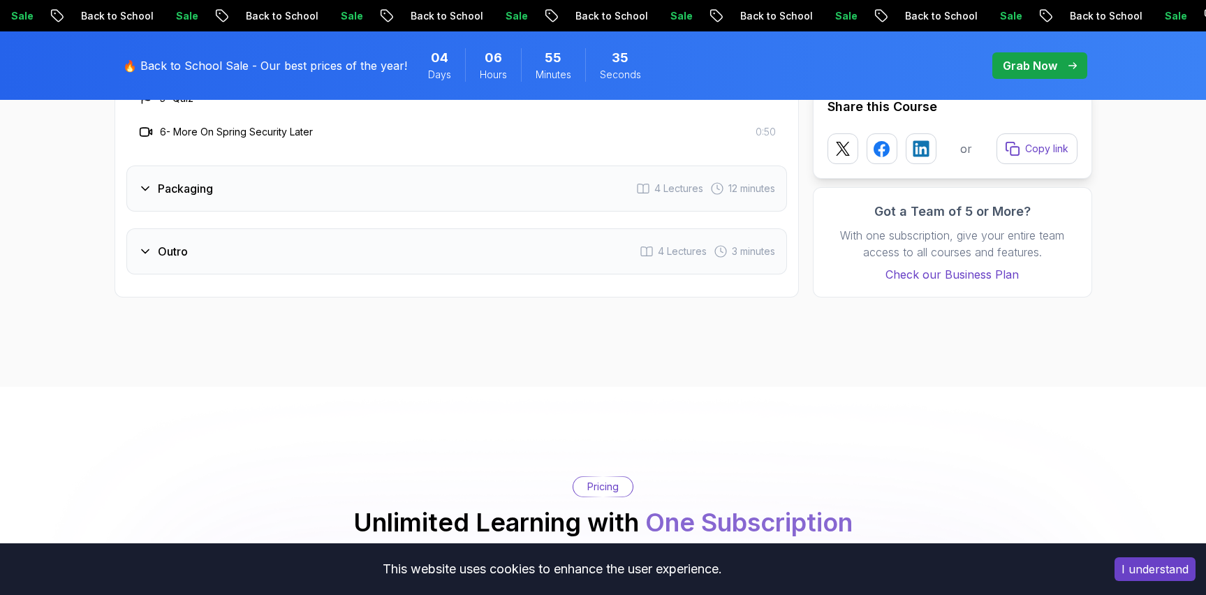
click at [293, 166] on div "Packaging 4 Lectures 12 minutes" at bounding box center [456, 189] width 661 height 46
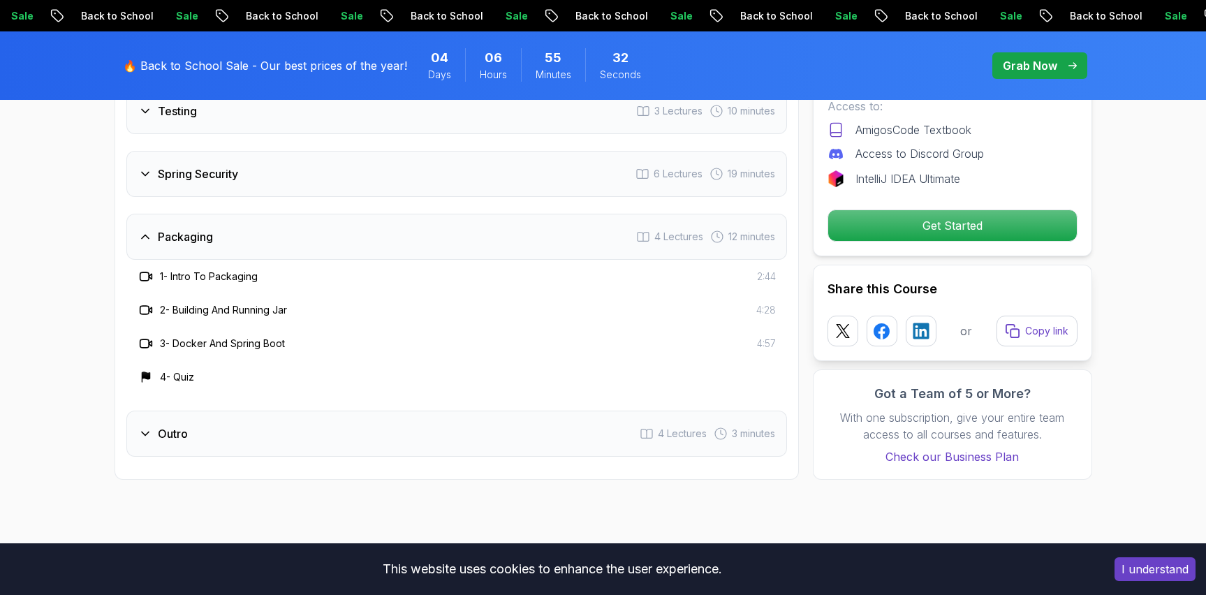
scroll to position [2514, 0]
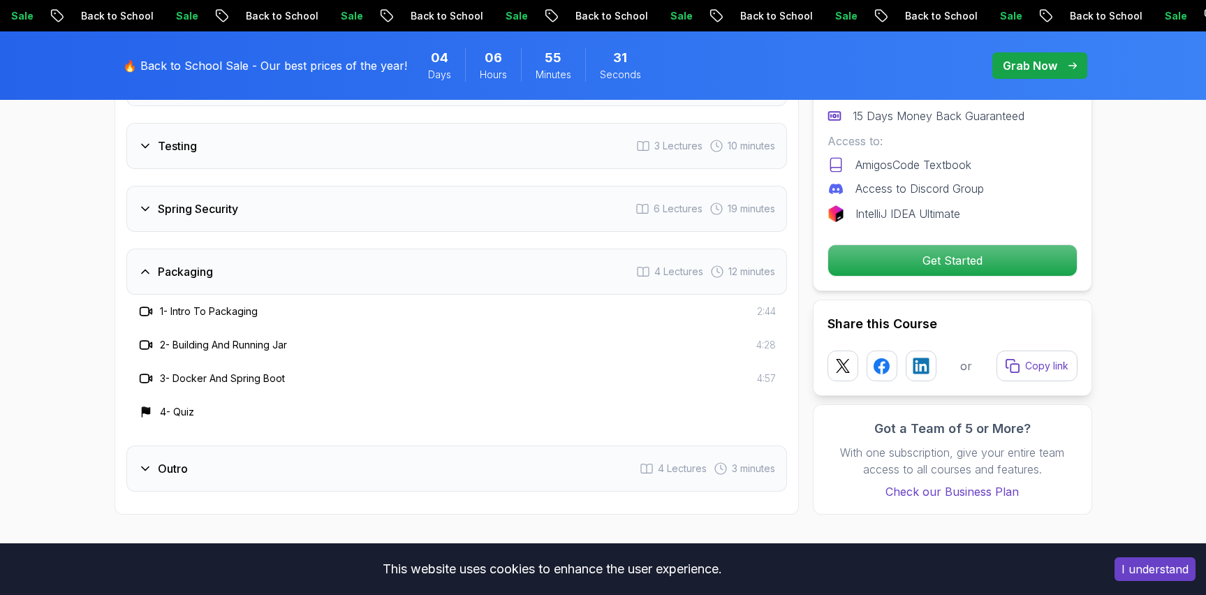
click at [263, 446] on div "Outro 4 Lectures 3 minutes" at bounding box center [456, 469] width 661 height 46
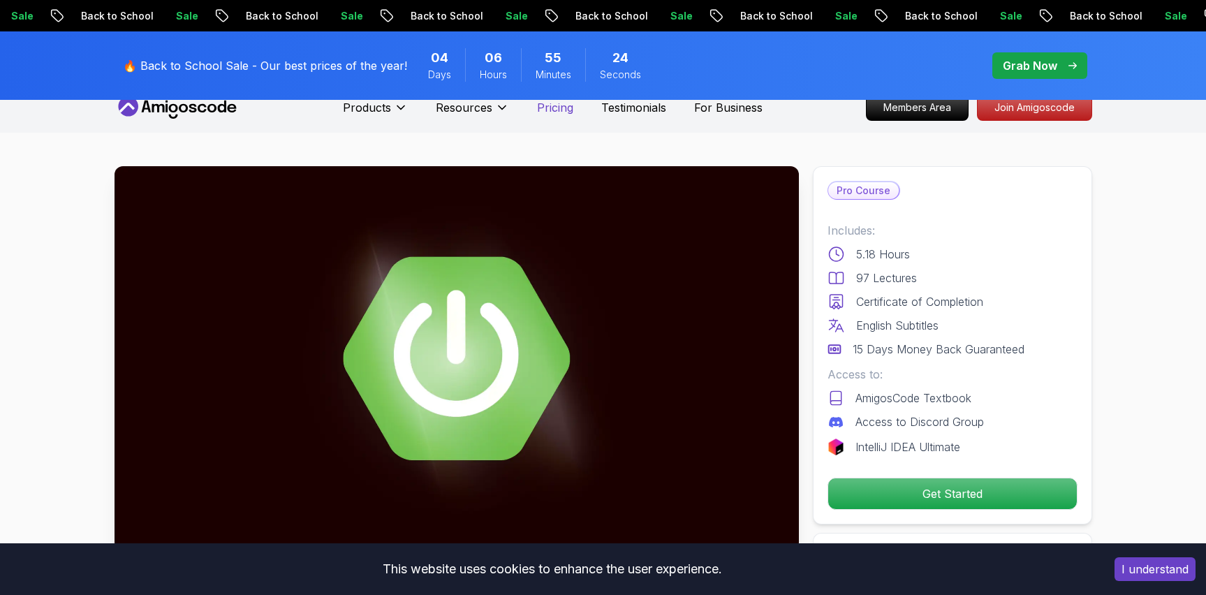
scroll to position [0, 0]
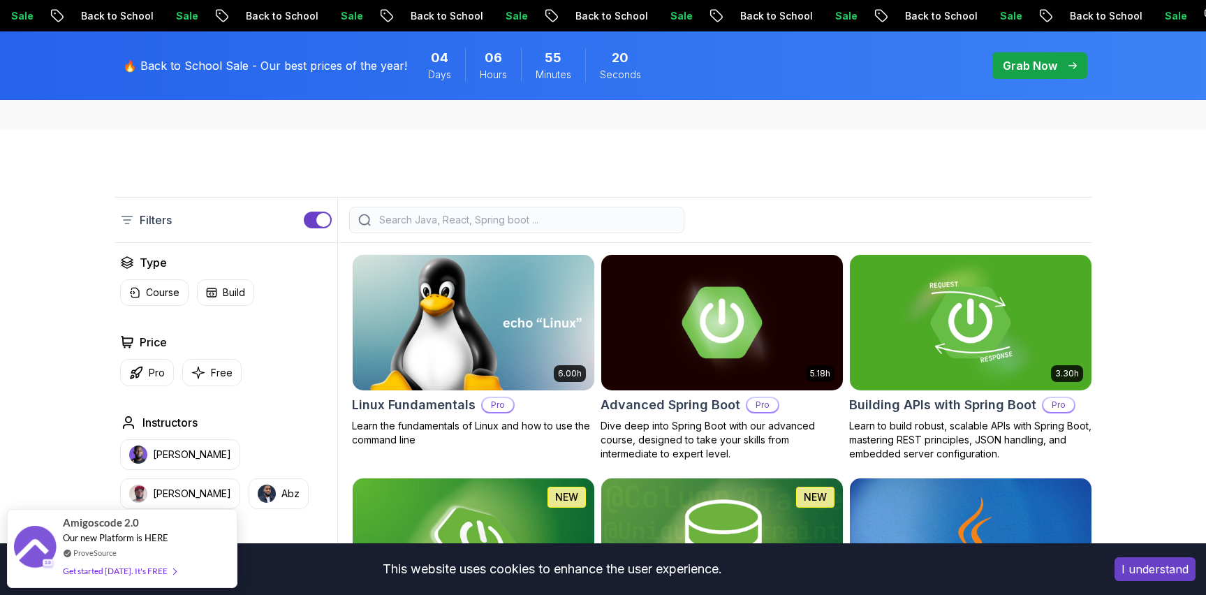
scroll to position [285, 0]
click at [448, 325] on img at bounding box center [473, 322] width 254 height 142
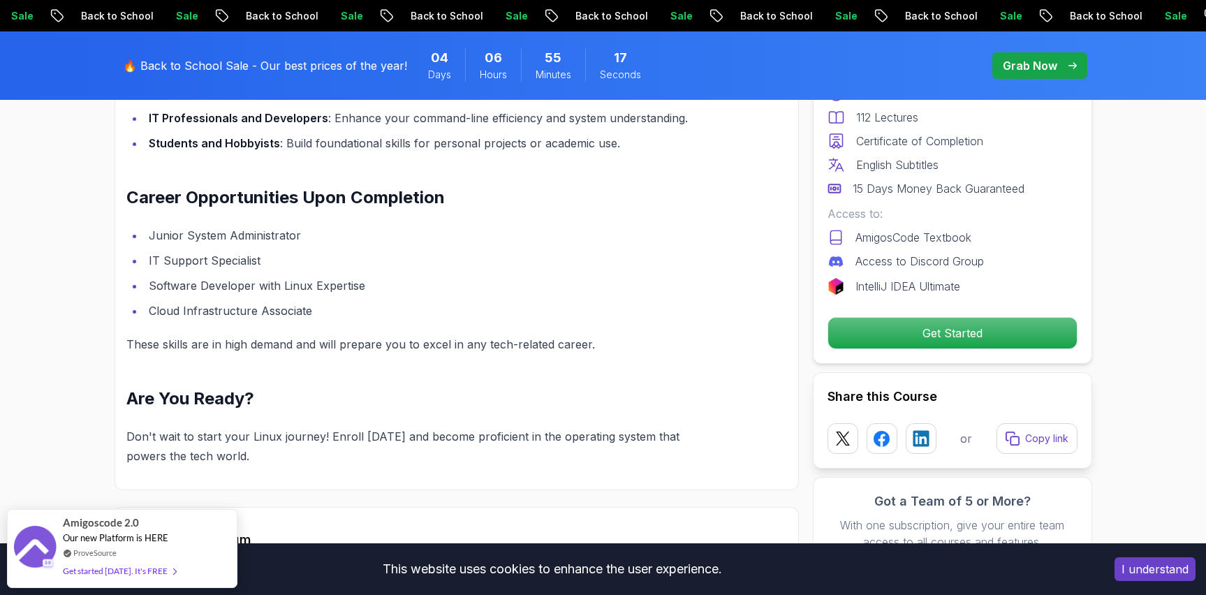
scroll to position [1735, 0]
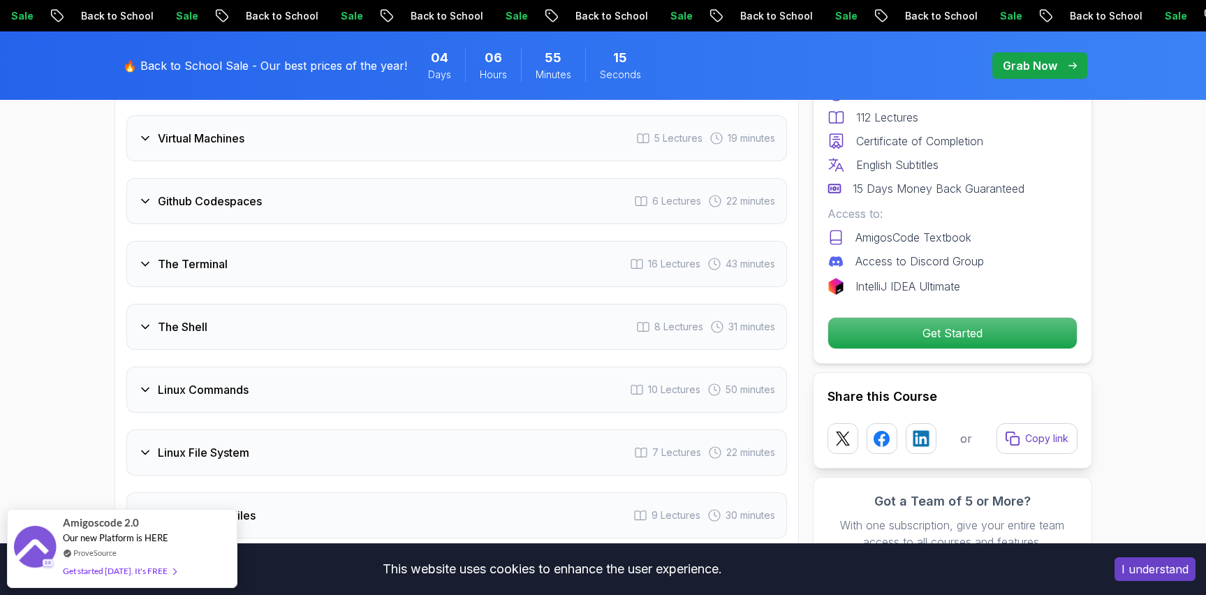
click at [233, 266] on div "The Terminal 16 Lectures 43 minutes" at bounding box center [456, 264] width 661 height 46
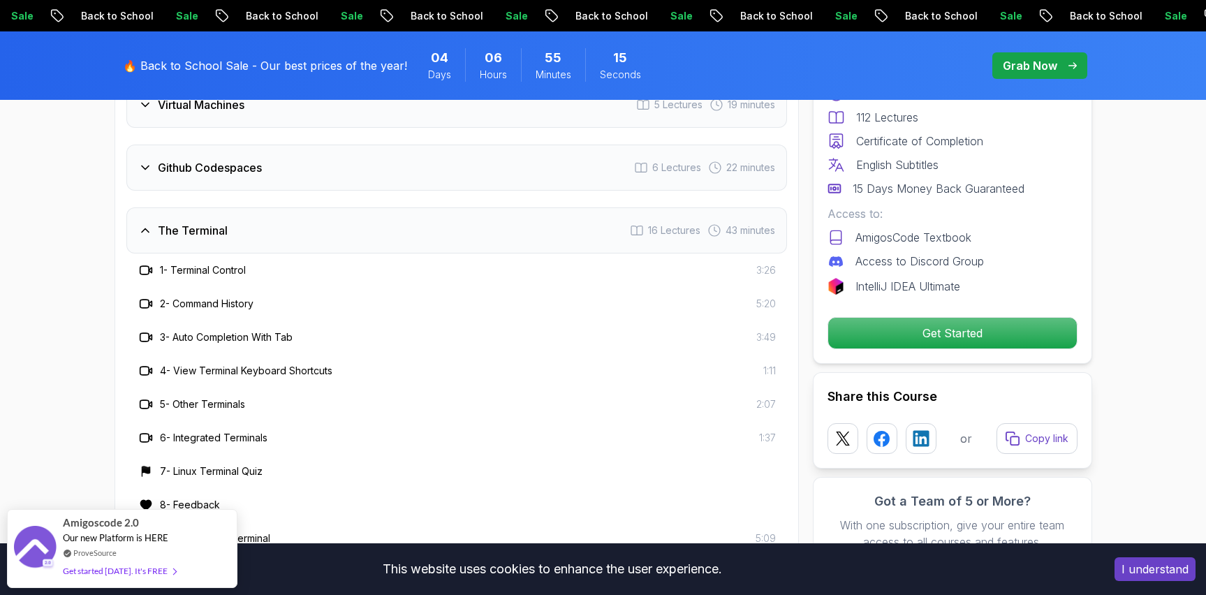
scroll to position [2163, 0]
